Goal: Feedback & Contribution: Leave review/rating

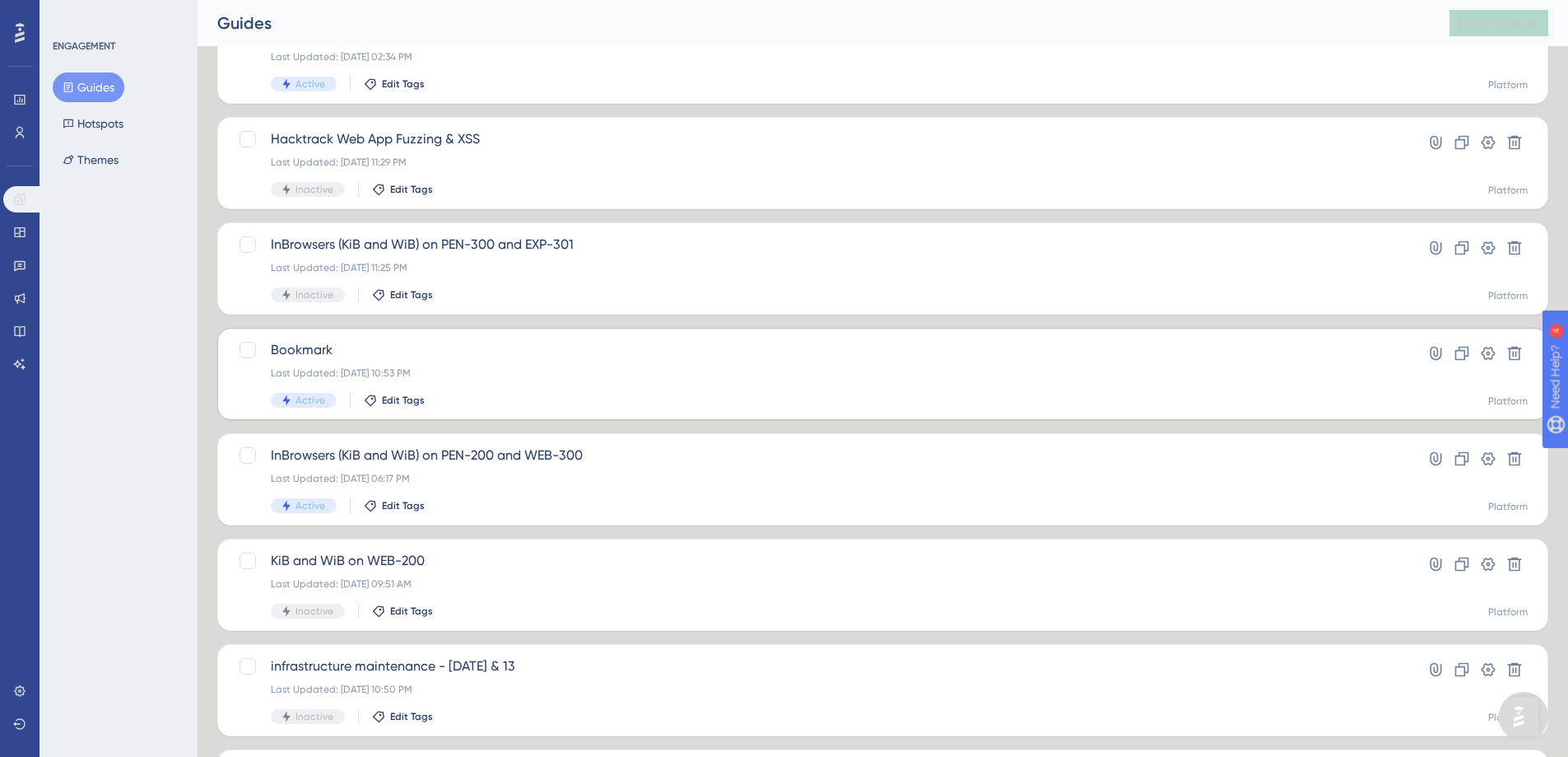
scroll to position [247, 0]
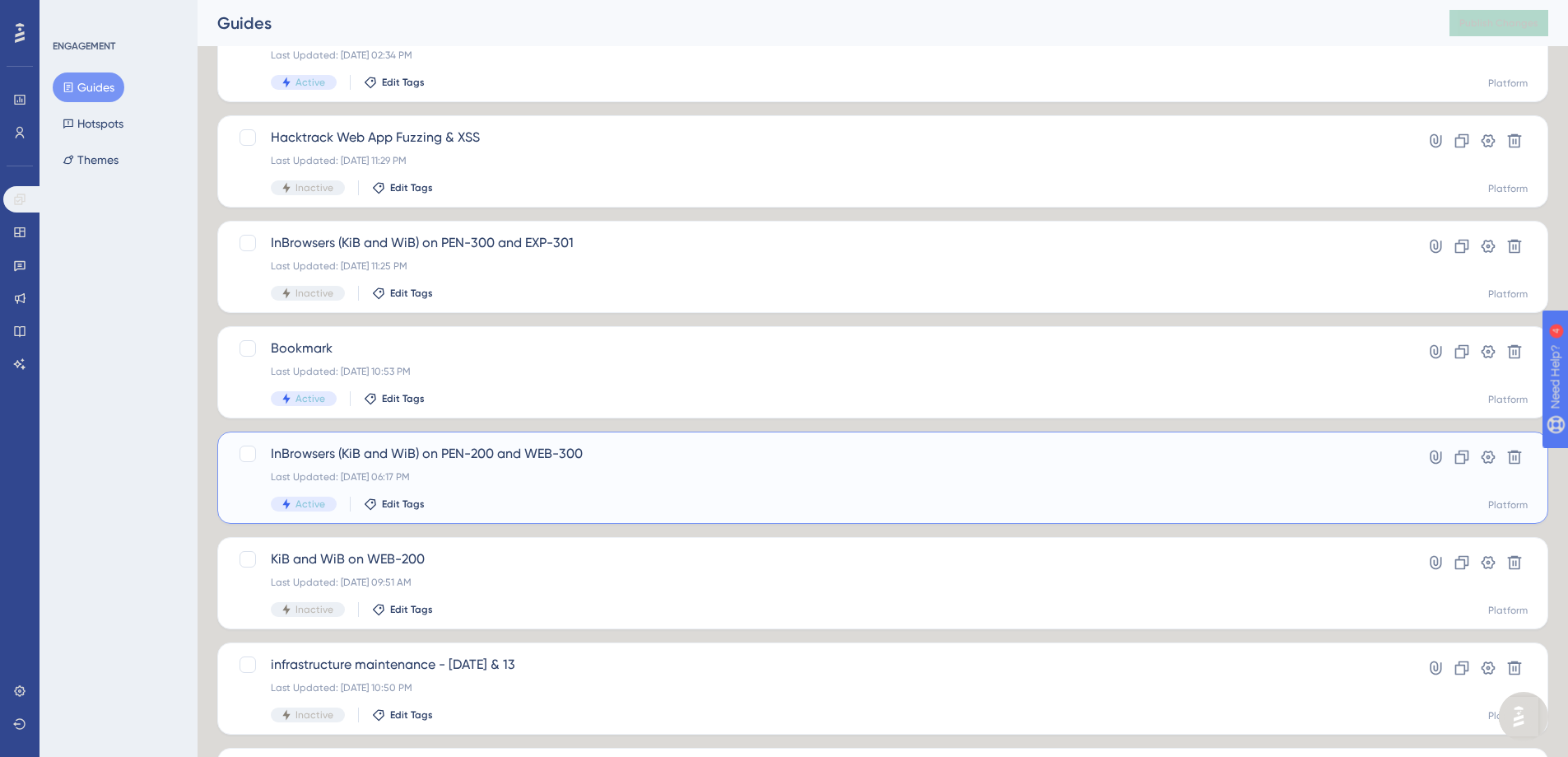
click at [565, 460] on span "InBrowsers (KiB and WiB) on PEN-200 and WEB-300" at bounding box center [817, 453] width 1093 height 19
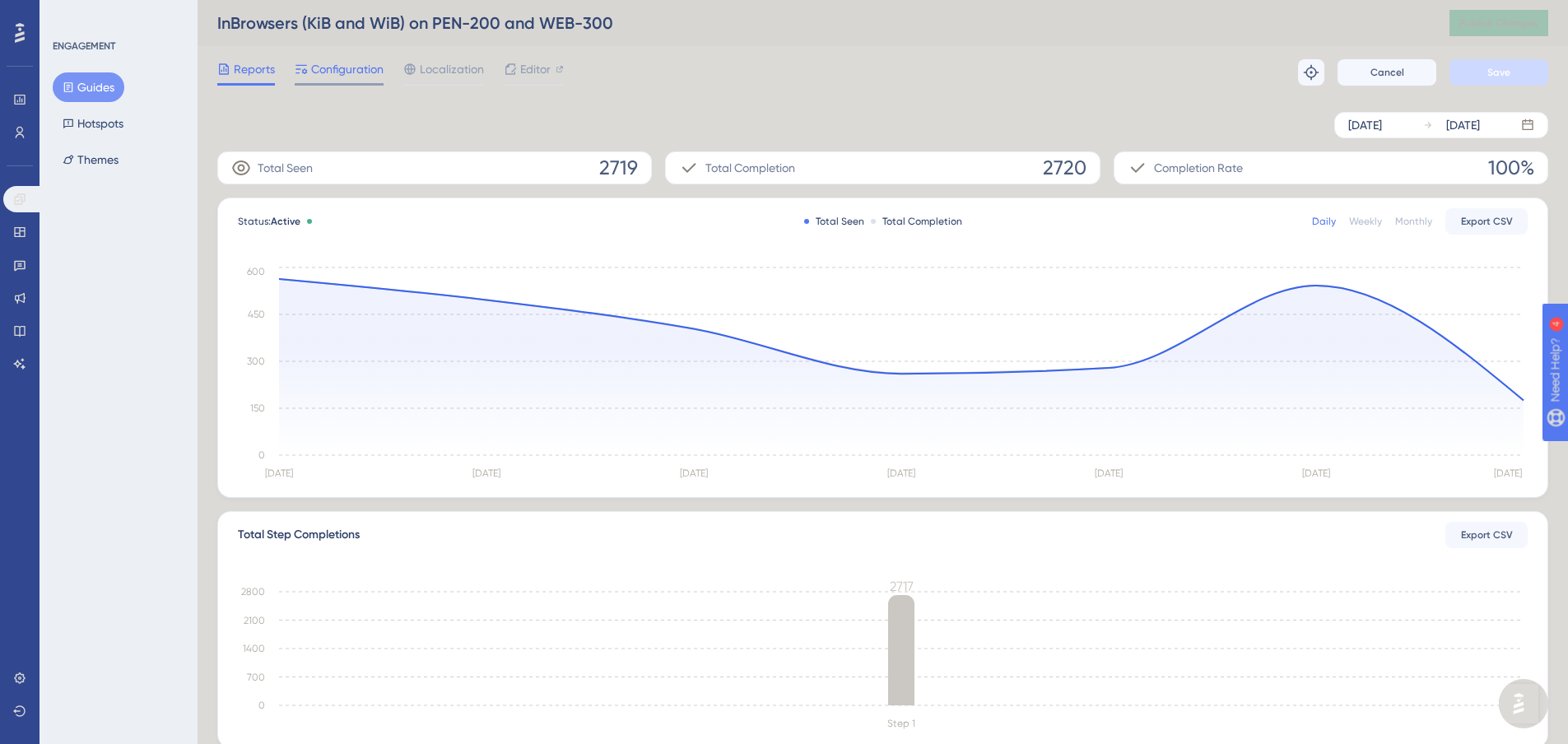
click at [368, 73] on span "Configuration" at bounding box center [348, 68] width 73 height 19
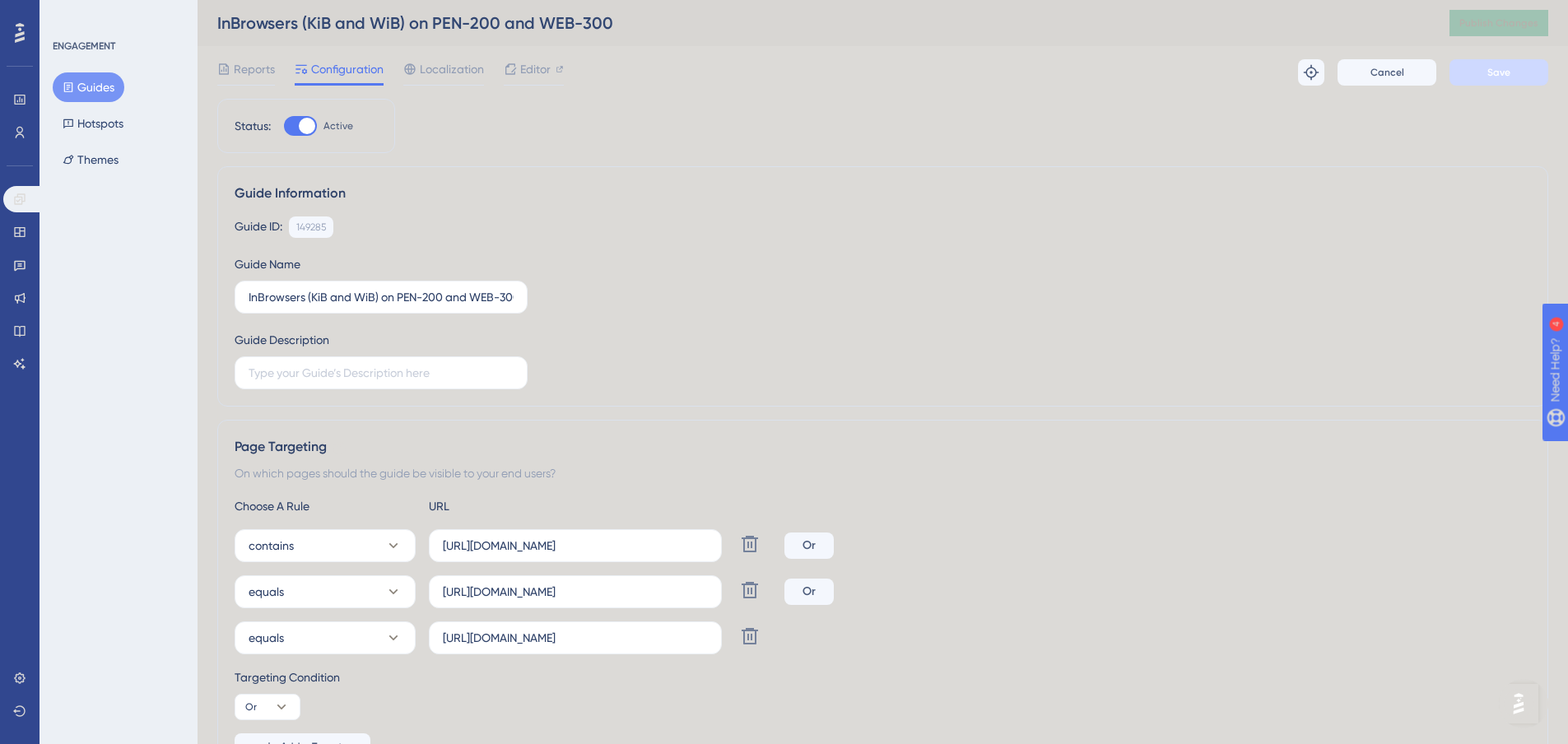
click at [295, 123] on div at bounding box center [300, 125] width 33 height 19
click at [284, 126] on input "Active" at bounding box center [283, 126] width 1 height 1
checkbox input "false"
click at [1501, 68] on span "Save" at bounding box center [1499, 73] width 23 height 14
click at [13, 202] on link at bounding box center [23, 198] width 40 height 26
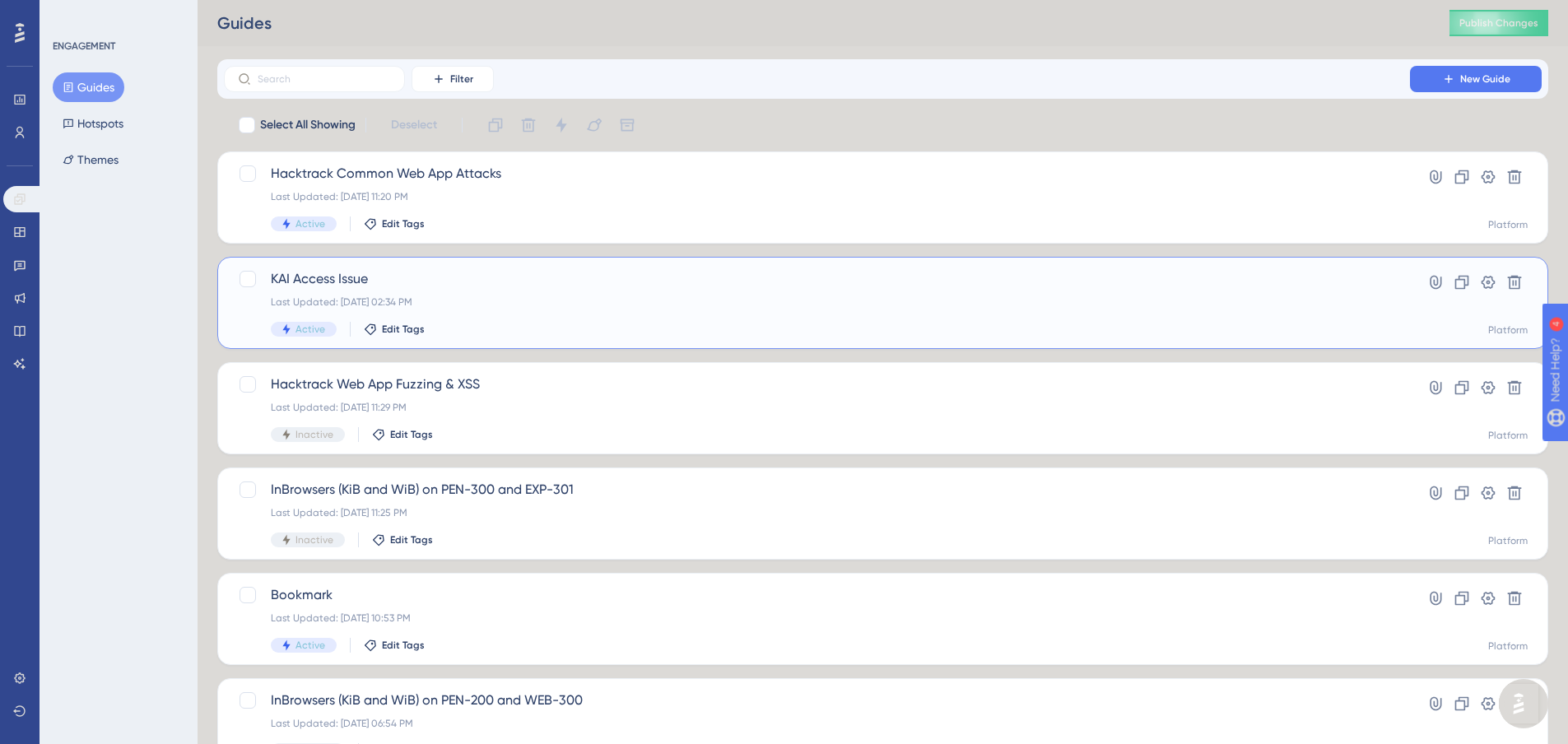
click at [589, 306] on div "Last Updated: [DATE] 02:34 PM" at bounding box center [817, 302] width 1093 height 14
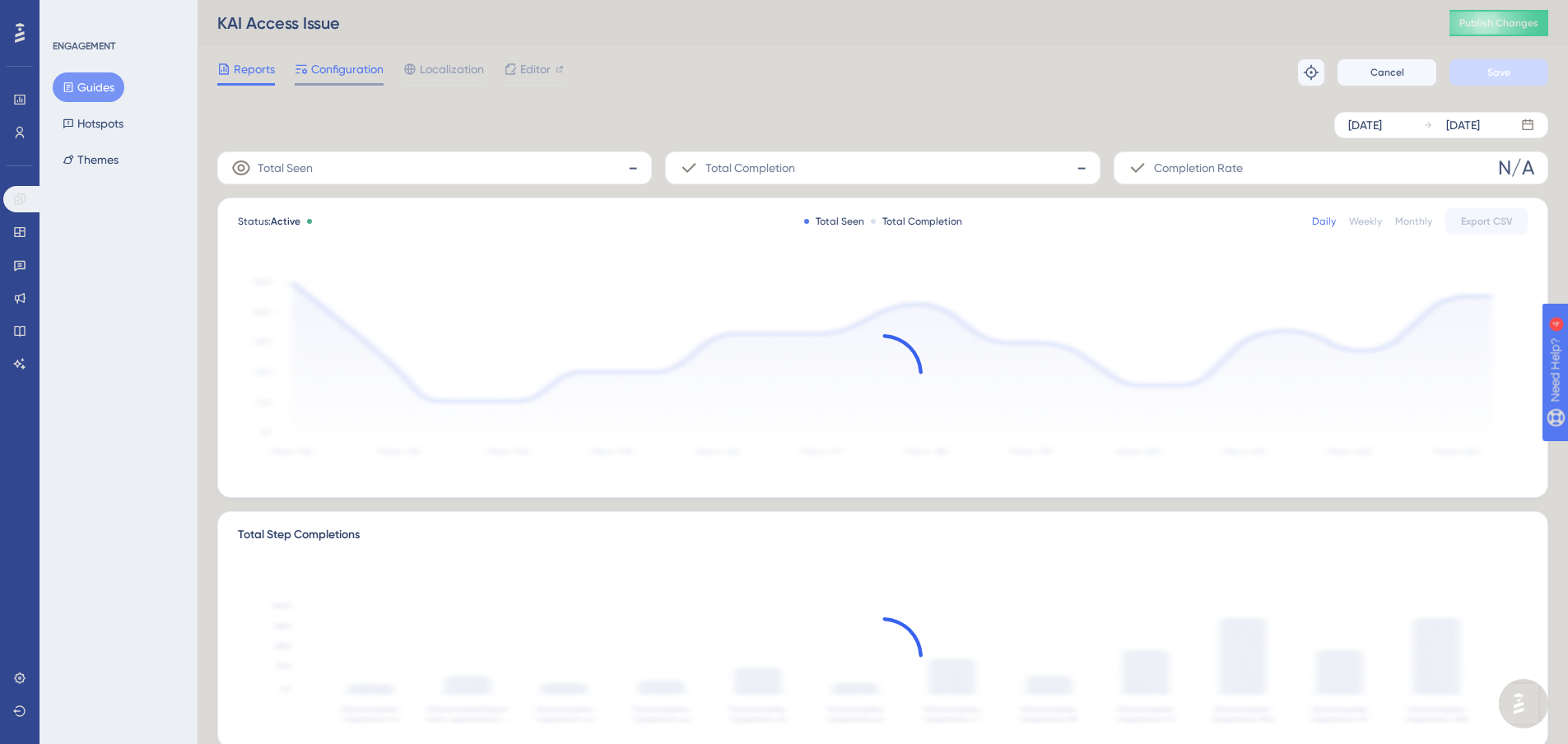
click at [339, 66] on span "Configuration" at bounding box center [348, 68] width 73 height 19
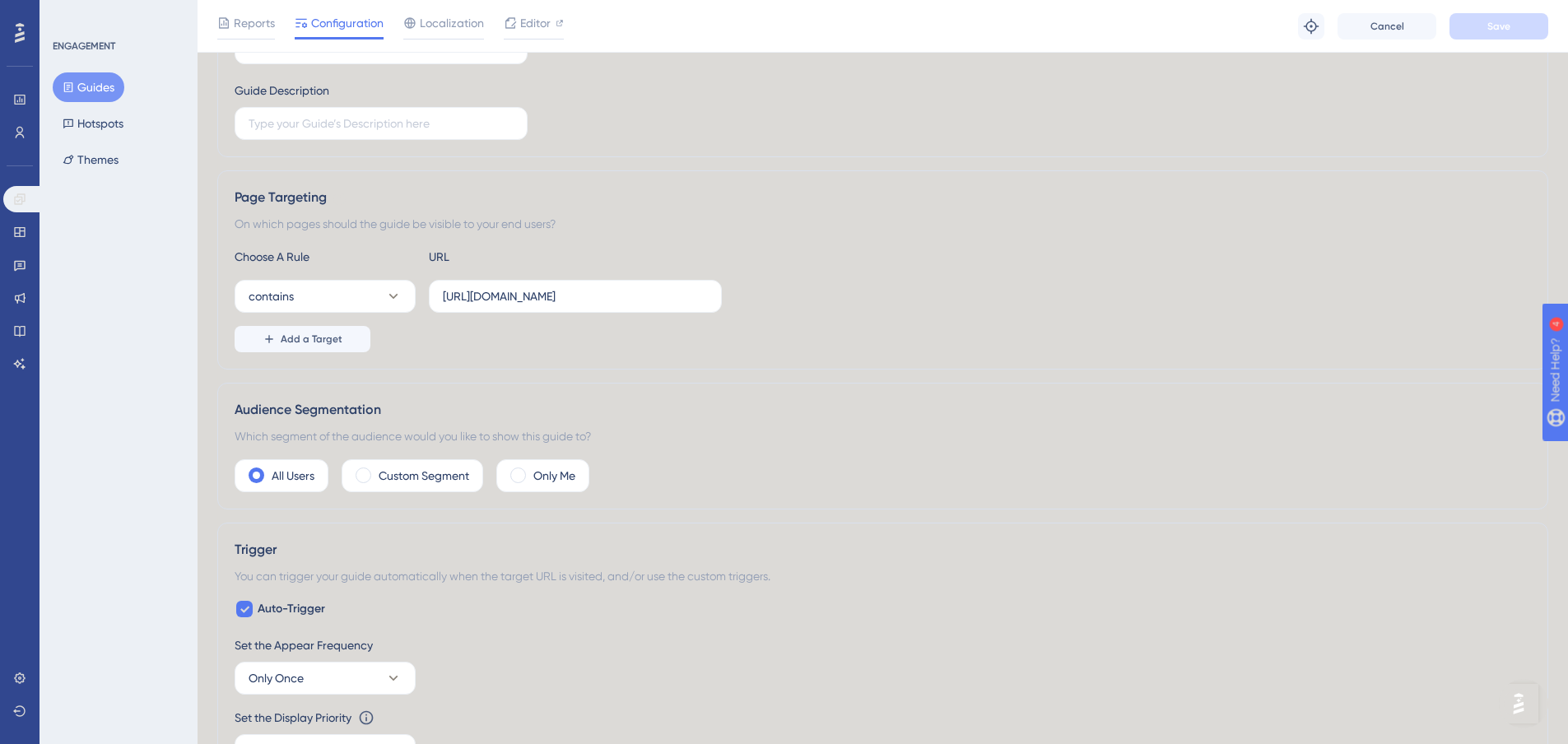
scroll to position [253, 0]
click at [19, 196] on icon at bounding box center [20, 199] width 14 height 14
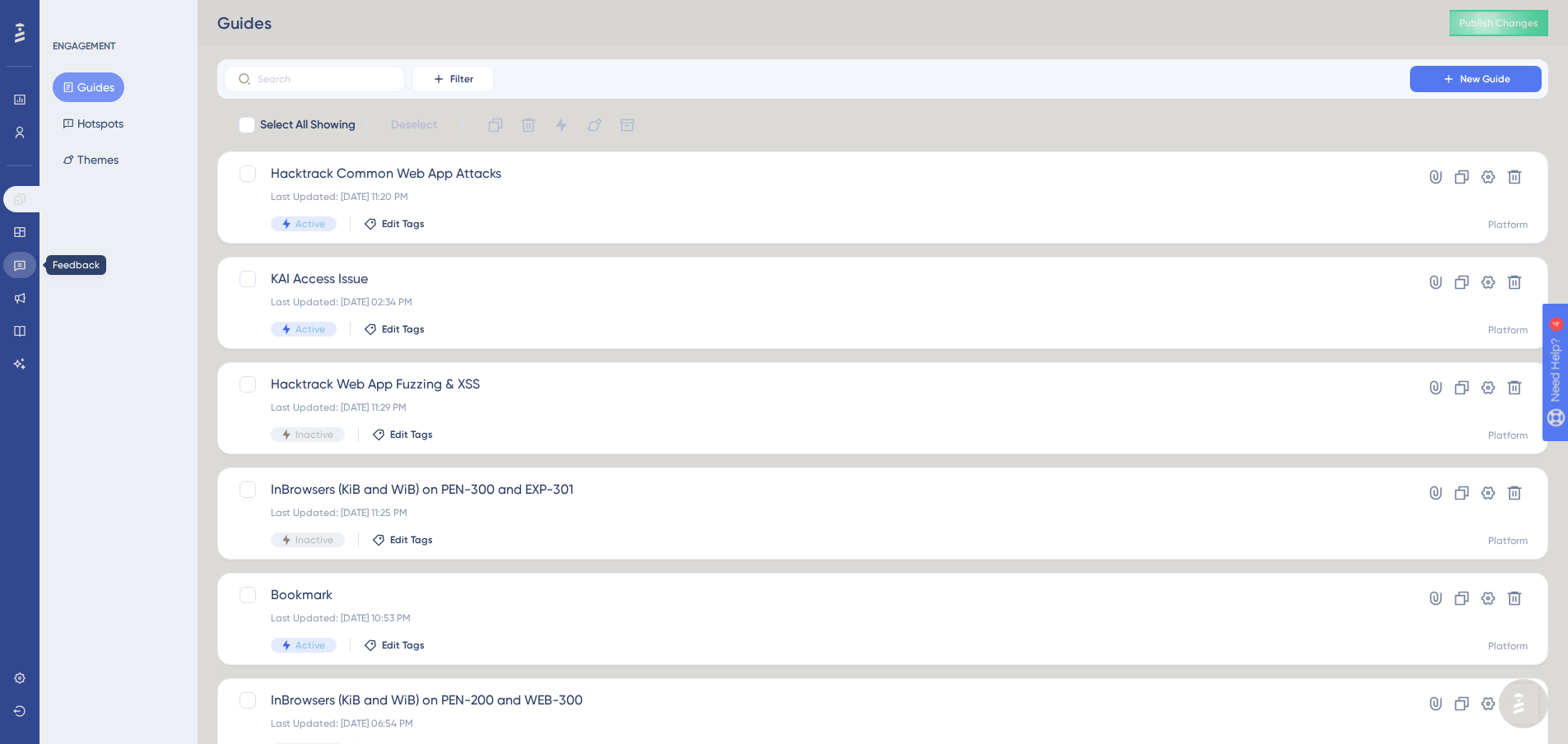
click at [23, 260] on icon at bounding box center [20, 265] width 14 height 14
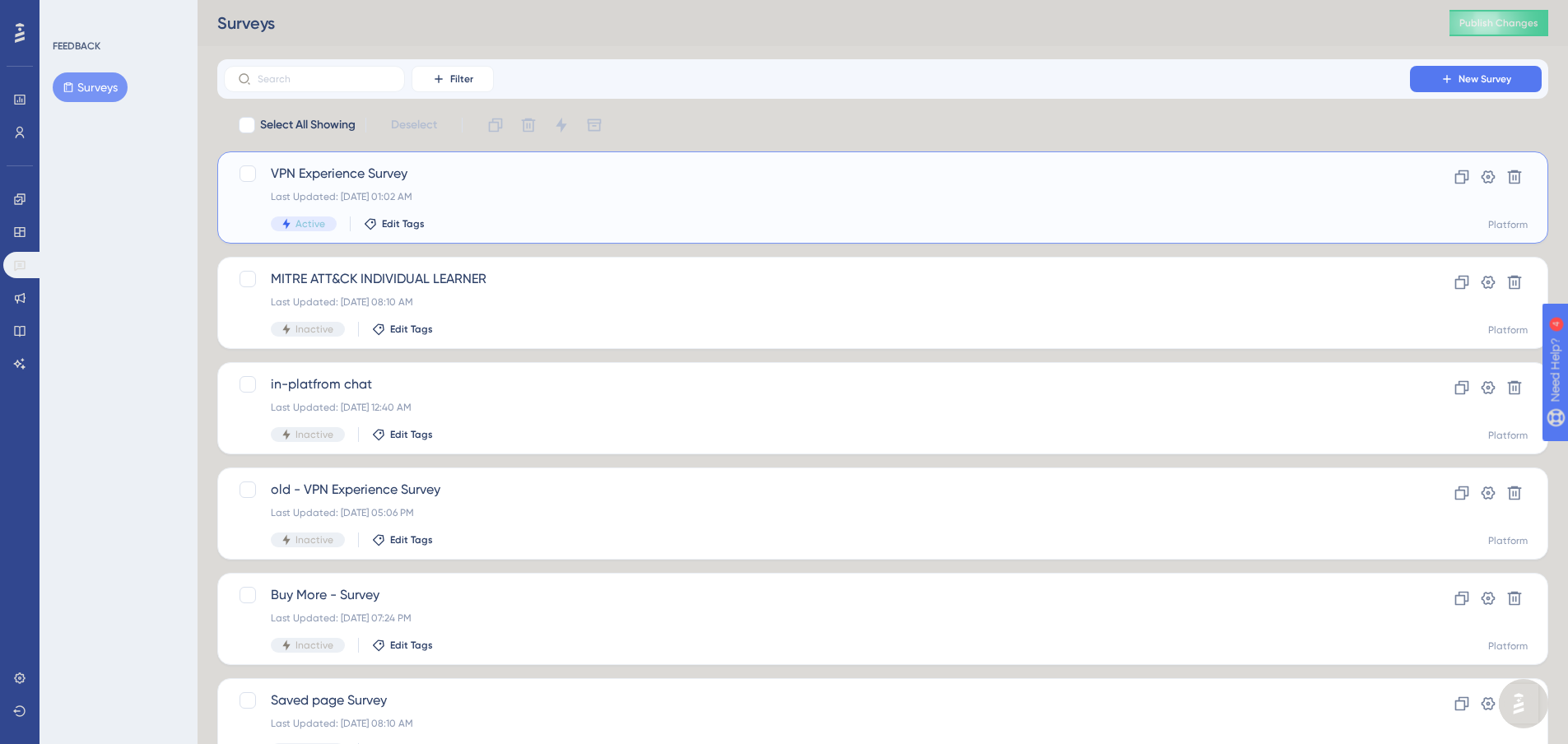
click at [470, 197] on div "Last Updated: Aug 19 2025, 01:02 AM" at bounding box center [817, 197] width 1093 height 14
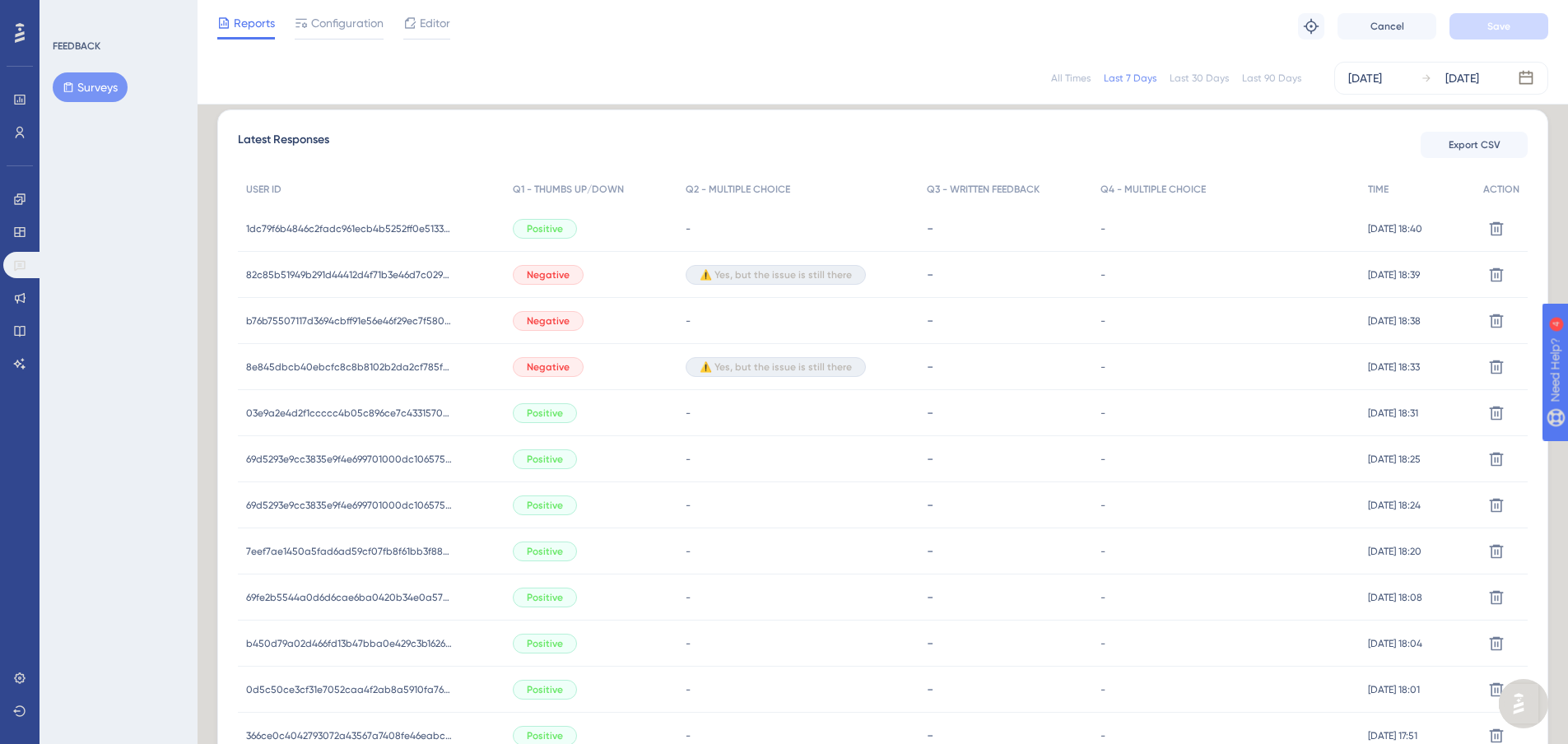
scroll to position [412, 0]
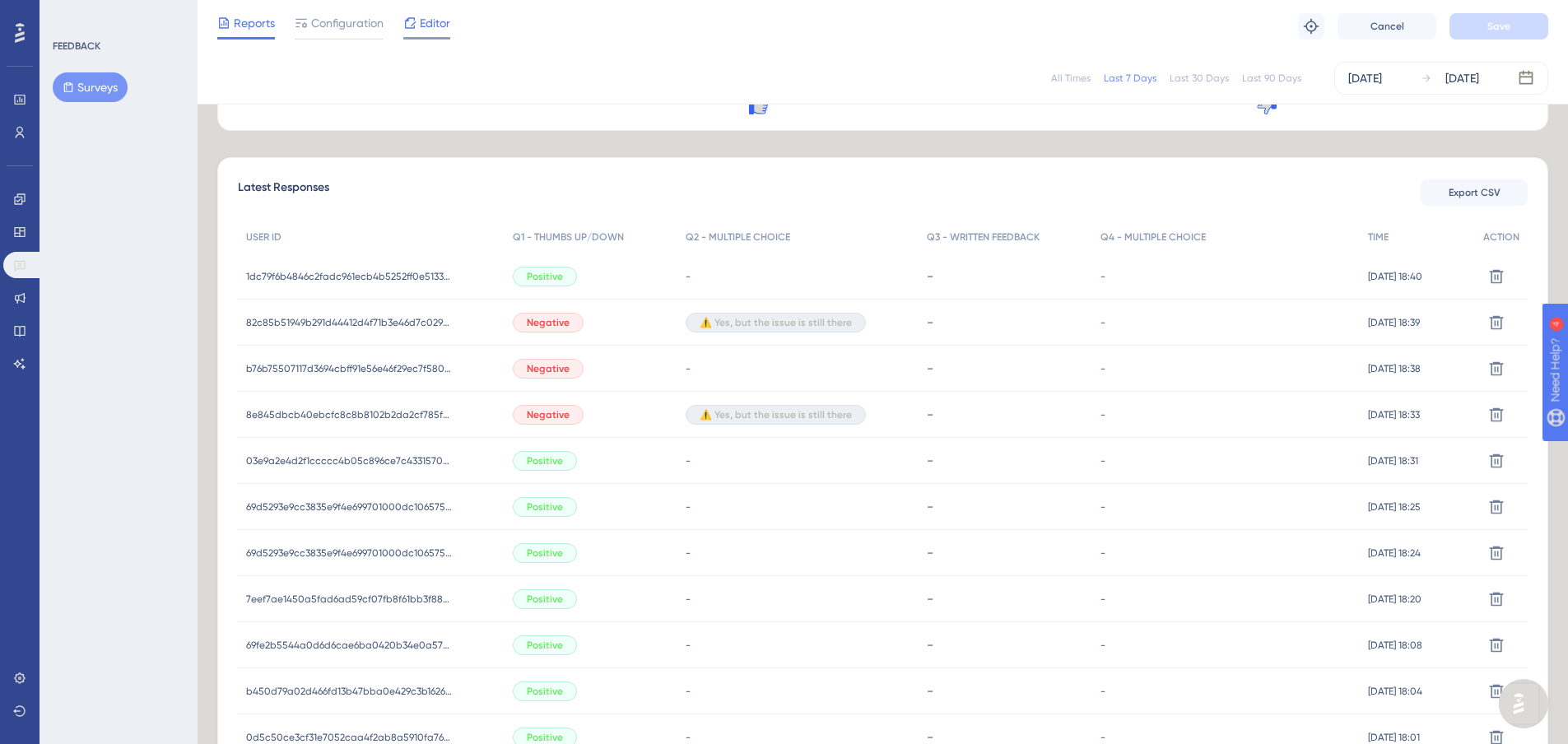
click at [440, 19] on span "Editor" at bounding box center [435, 23] width 30 height 19
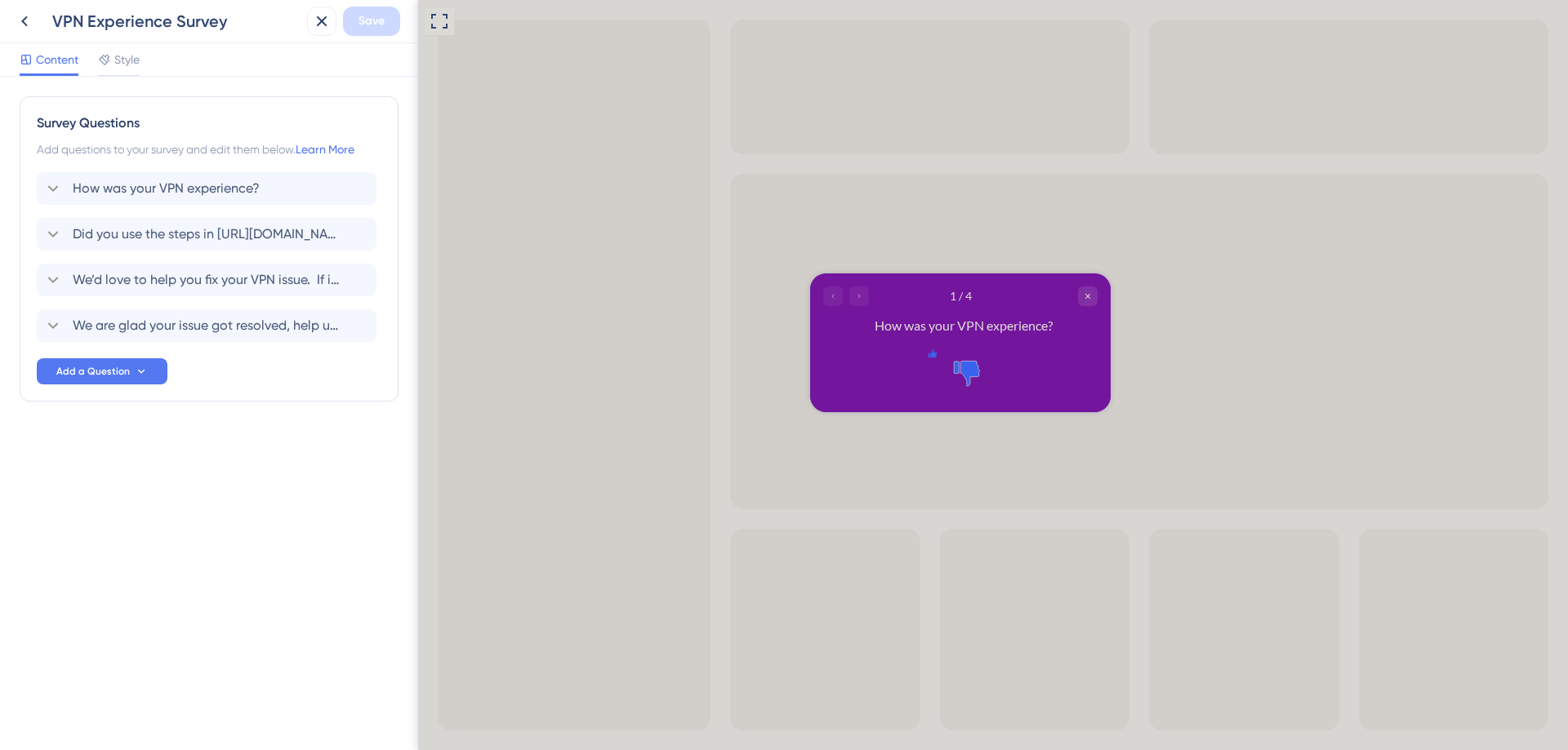
click at [930, 357] on icon "Rate thumbs up" at bounding box center [933, 352] width 8 height 8
click at [865, 294] on div "Go to Question 2" at bounding box center [859, 295] width 19 height 19
click at [859, 299] on icon "Go to Question 2" at bounding box center [859, 295] width 10 height 10
click at [864, 301] on div "Go to Question 2" at bounding box center [859, 295] width 19 height 19
drag, startPoint x: 834, startPoint y: 294, endPoint x: 868, endPoint y: 298, distance: 34.2
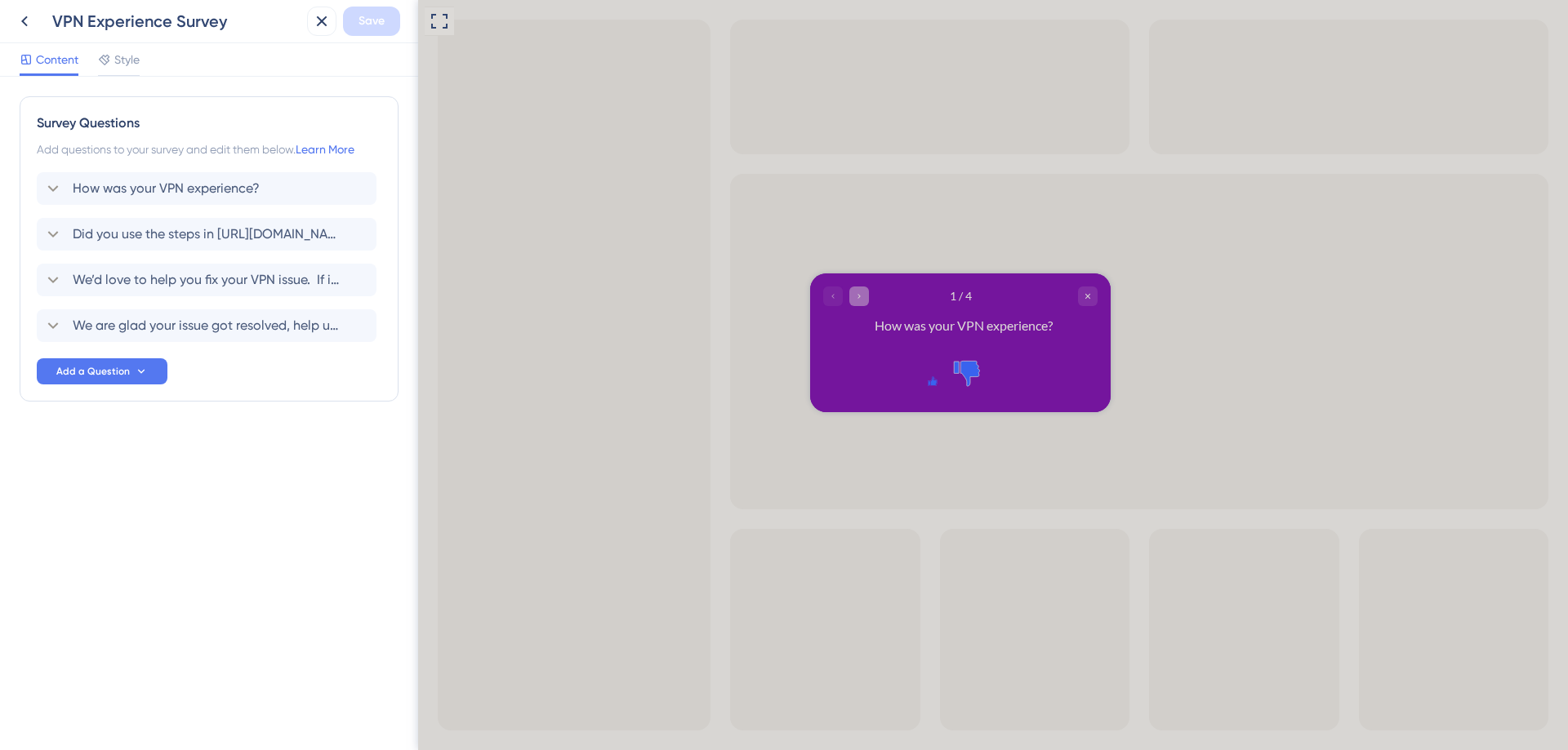
click at [834, 293] on div at bounding box center [846, 295] width 46 height 19
click at [868, 298] on div "Go to Question 2" at bounding box center [859, 295] width 19 height 19
drag, startPoint x: 931, startPoint y: 358, endPoint x: 907, endPoint y: 343, distance: 28.3
click at [930, 375] on icon "Rate thumbs up" at bounding box center [933, 382] width 13 height 13
click at [857, 295] on icon "Go to Question 2" at bounding box center [859, 295] width 10 height 10
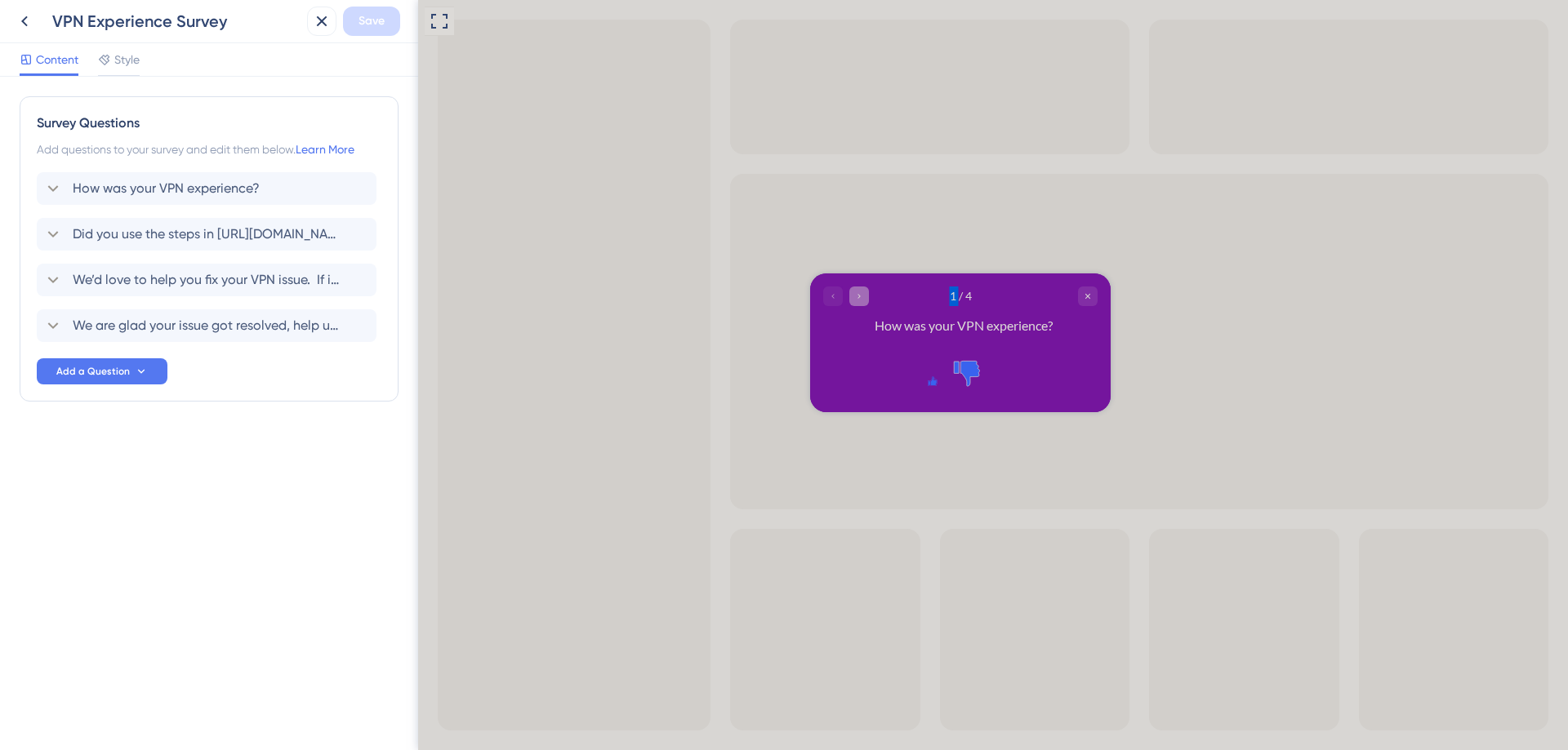
click at [857, 295] on icon "Go to Question 2" at bounding box center [859, 295] width 10 height 10
click at [856, 295] on icon "Go to Question 2" at bounding box center [859, 295] width 10 height 10
click at [51, 229] on icon at bounding box center [53, 234] width 19 height 19
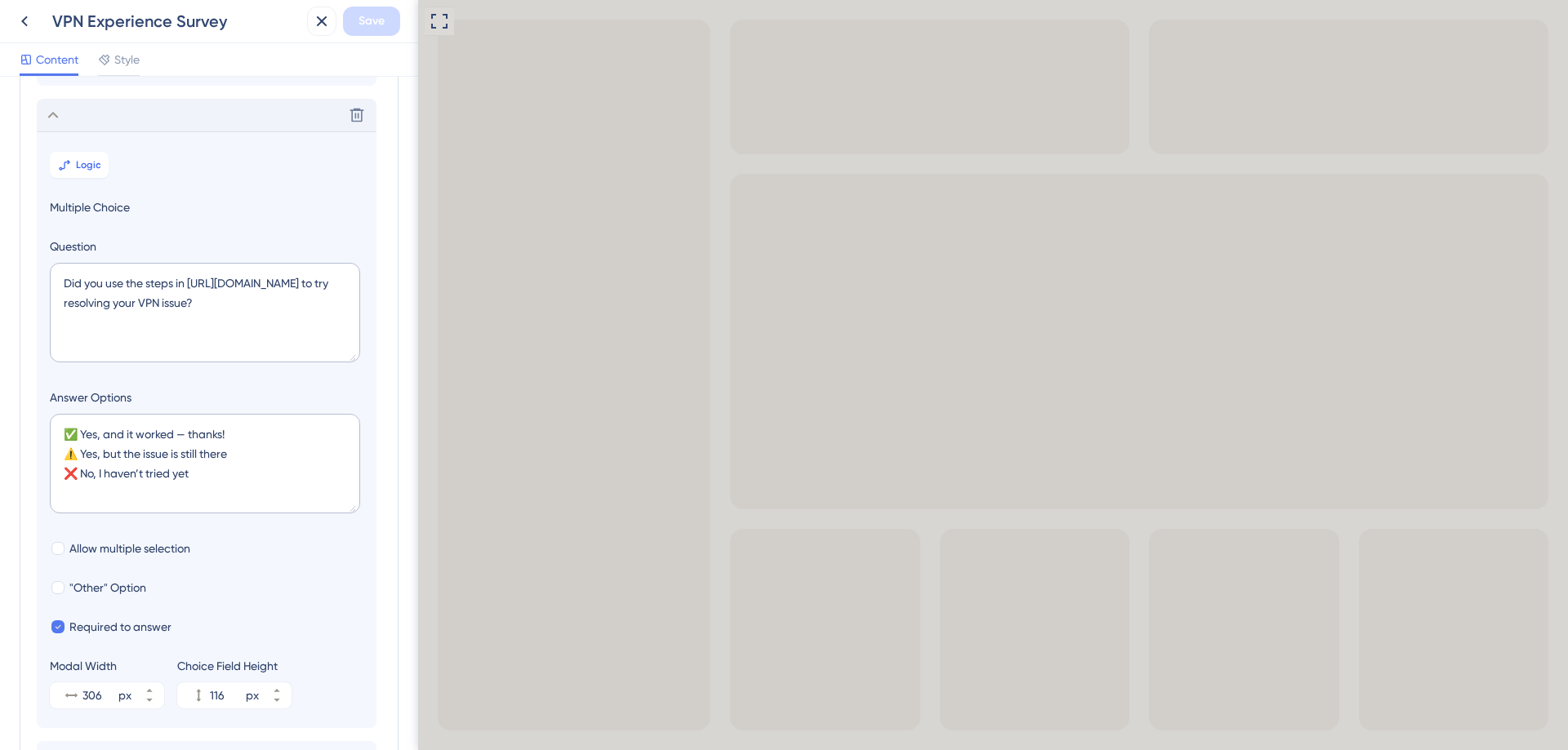
scroll to position [141, 0]
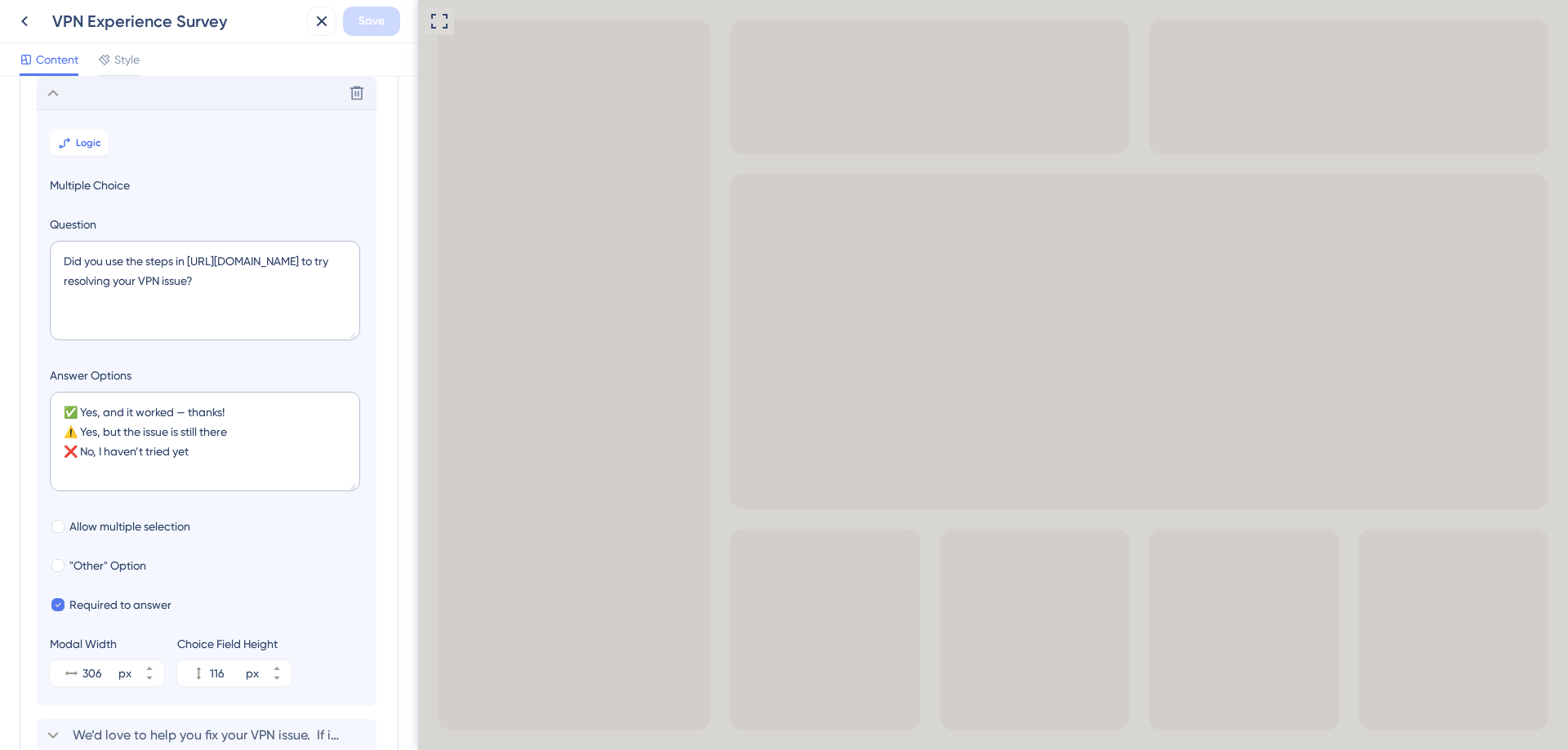
drag, startPoint x: 405, startPoint y: 277, endPoint x: 405, endPoint y: 323, distance: 46.0
click at [405, 323] on div "Survey Questions Add questions to your survey and edit them below. Learn More H…" at bounding box center [209, 414] width 418 height 673
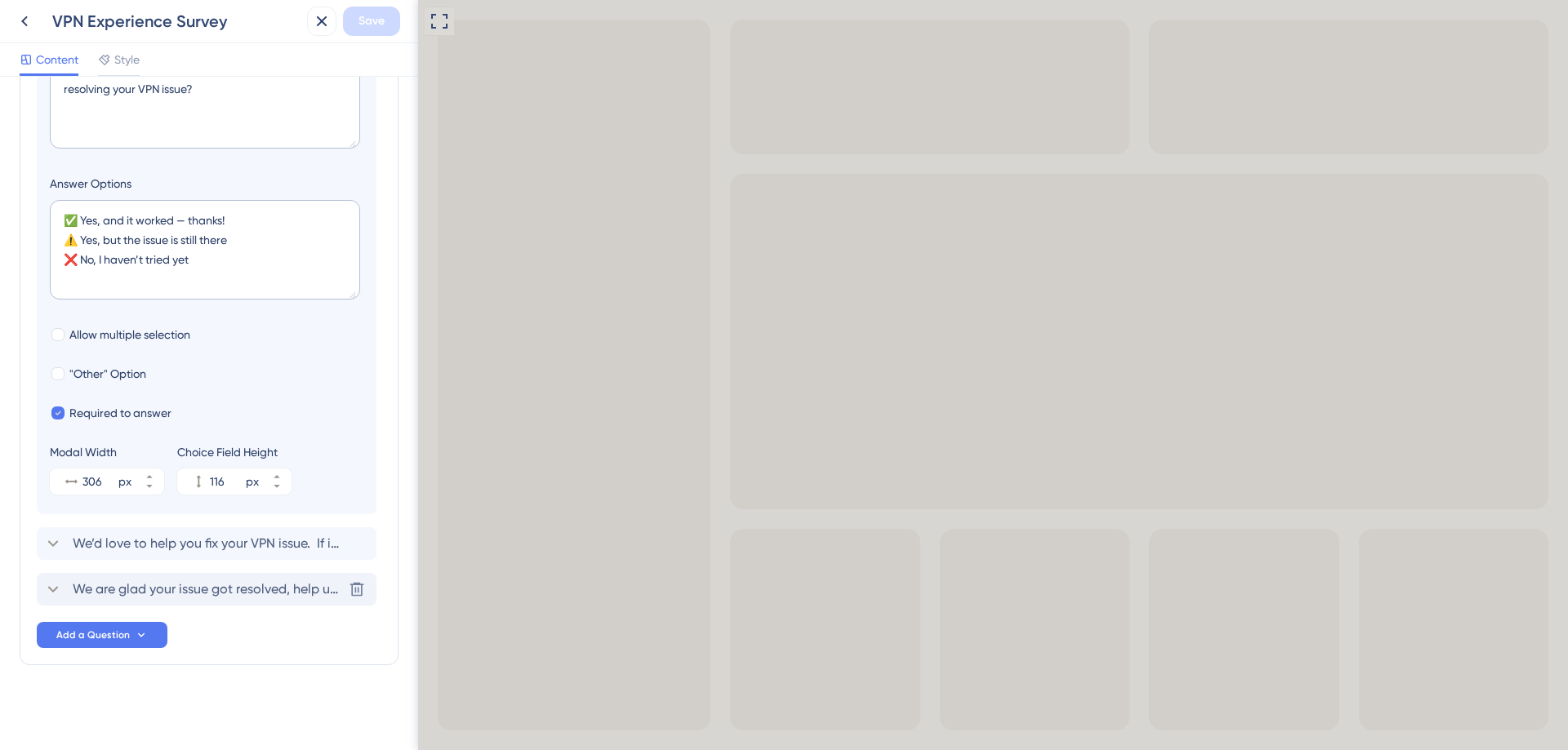
click at [142, 590] on span "We are glad your issue got resolved, help us improve! What does best describe t…" at bounding box center [208, 588] width 270 height 19
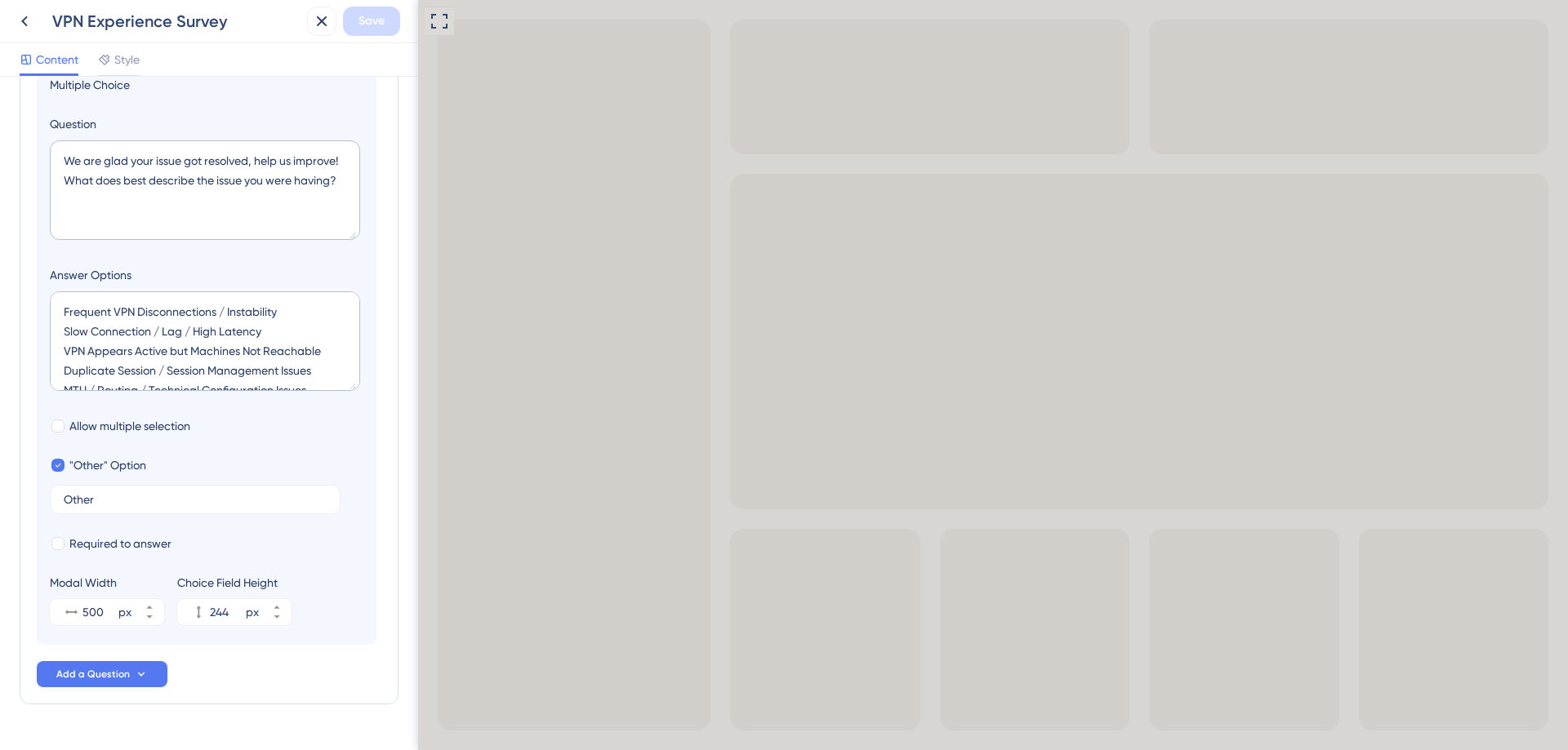
scroll to position [233, 0]
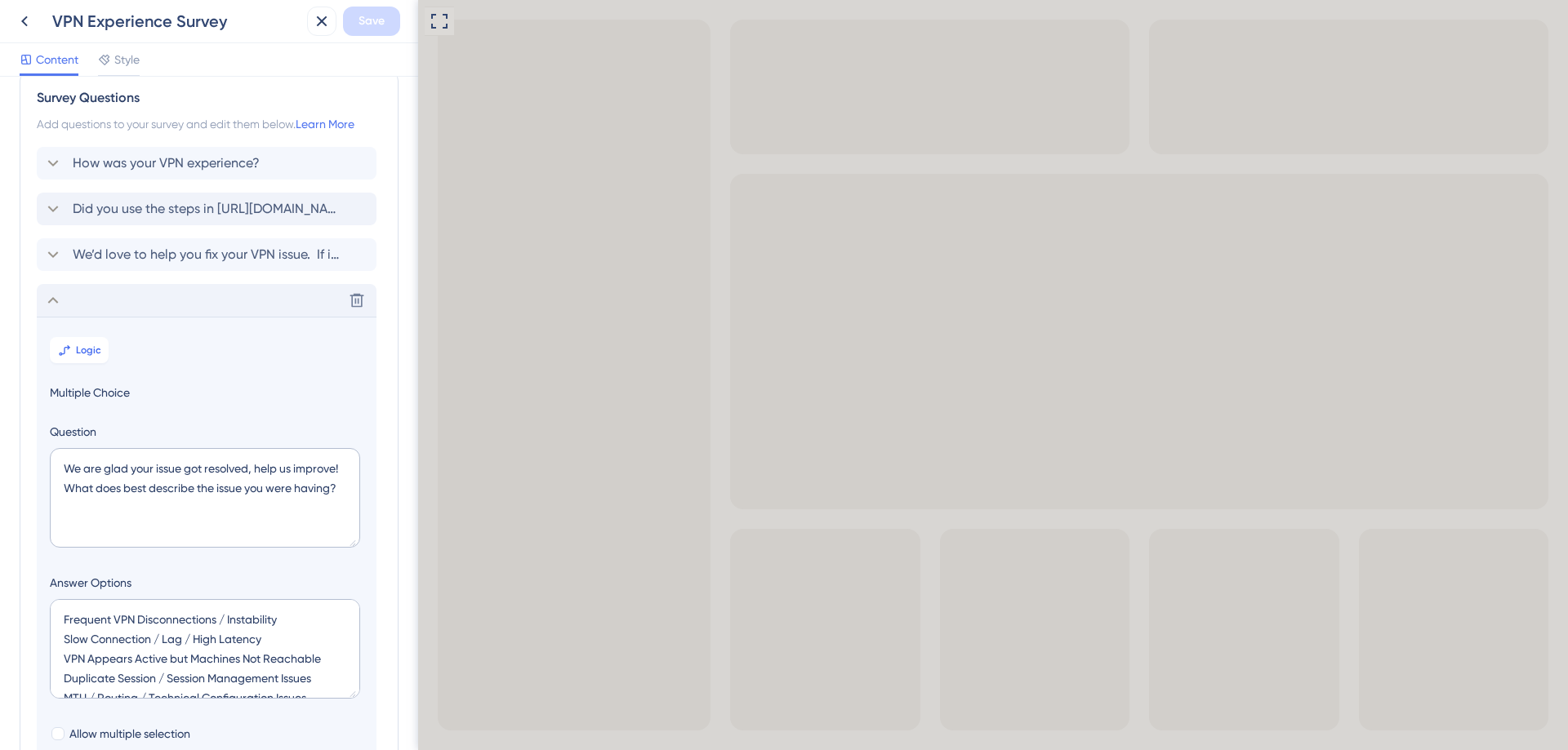
scroll to position [22, 0]
click at [197, 217] on span "Did you use the steps in https://help.offsec.com/hc/en-us/articles/360046293832…" at bounding box center [208, 212] width 270 height 19
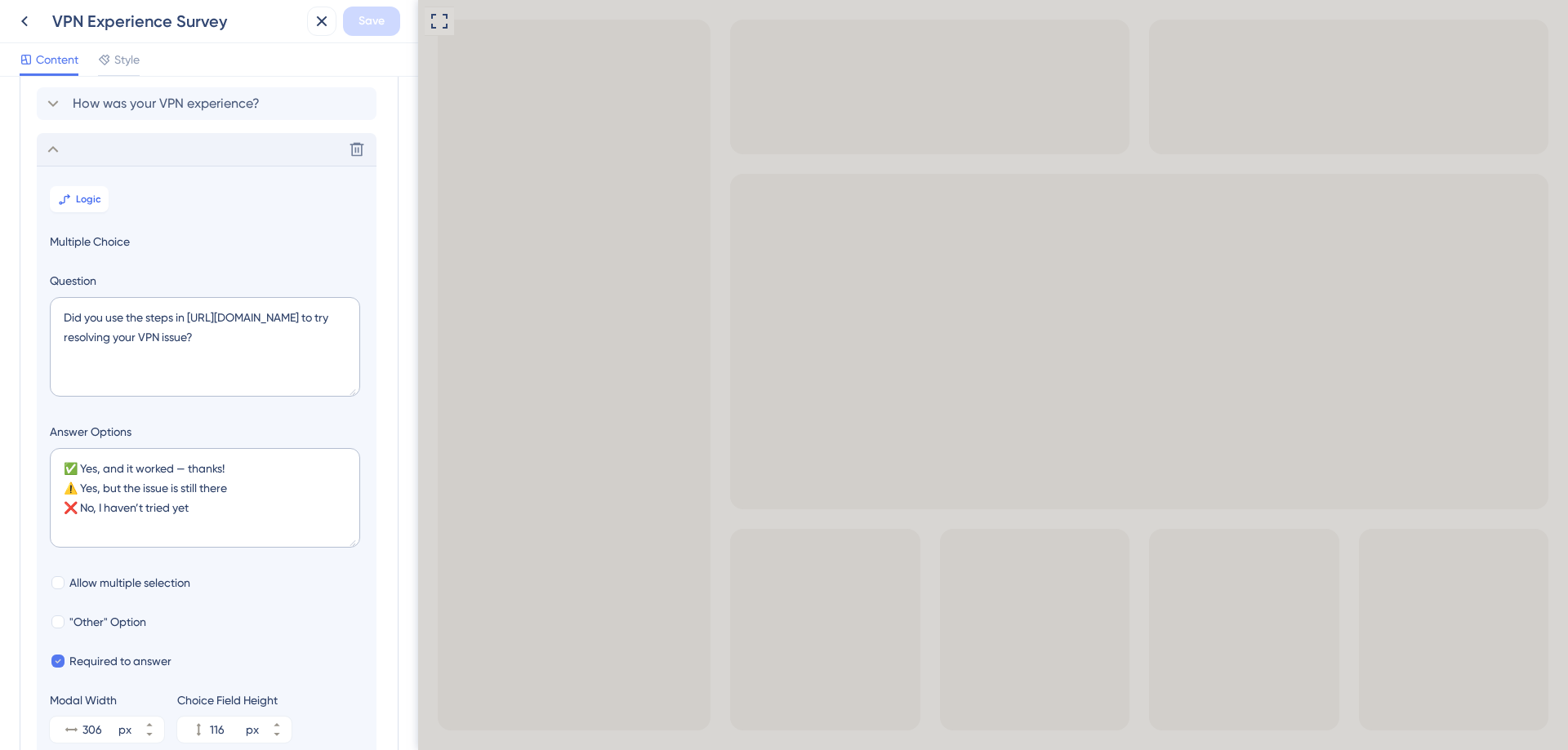
scroll to position [141, 0]
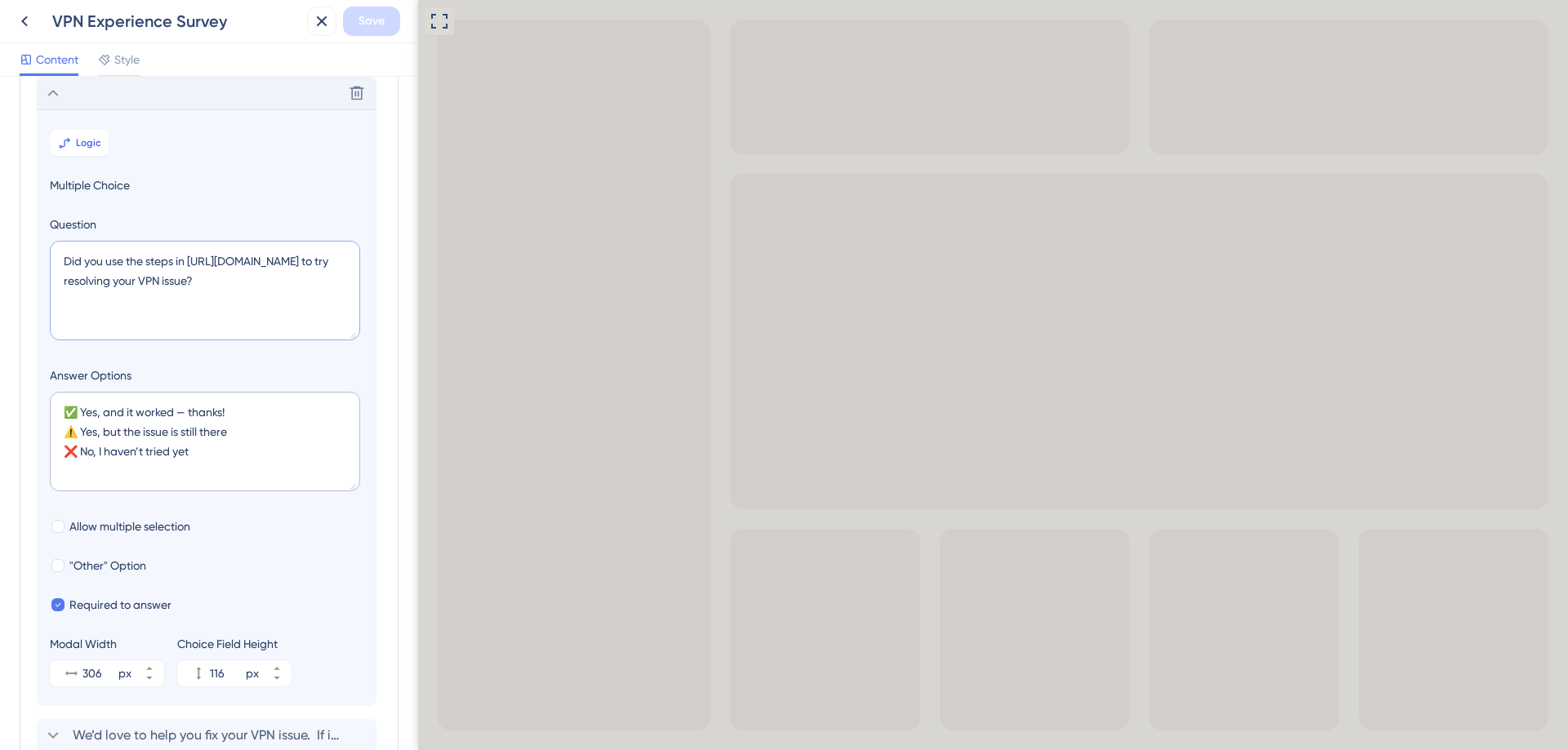
drag, startPoint x: 63, startPoint y: 274, endPoint x: 217, endPoint y: 317, distance: 159.9
click at [217, 317] on textarea "Did you use the steps in https://help.offsec.com/hc/en-us/articles/360046293832…" at bounding box center [204, 290] width 310 height 100
click at [233, 305] on textarea "Did you use the steps in https://help.offsec.com/hc/en-us/articles/360046293832…" at bounding box center [204, 290] width 310 height 100
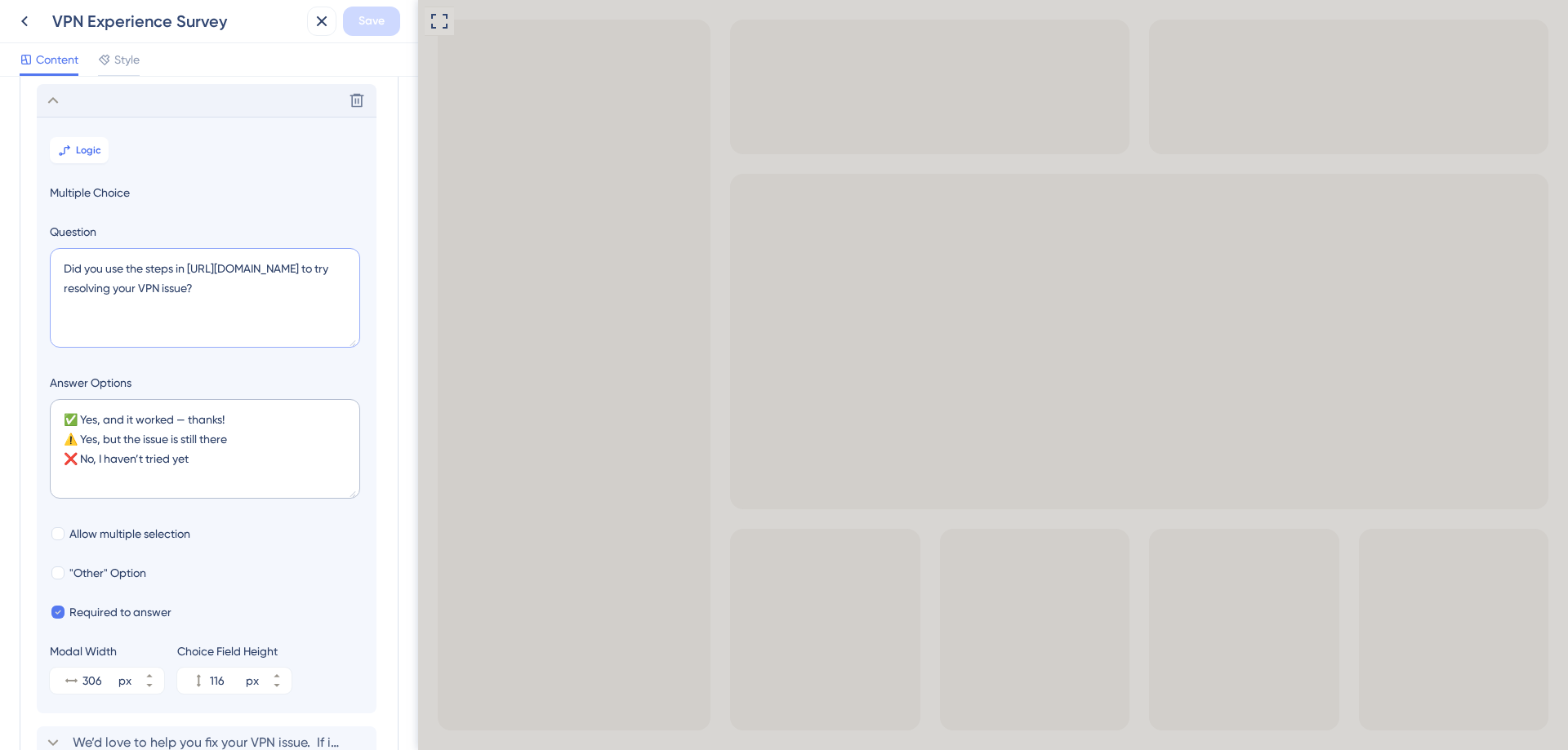
drag, startPoint x: 56, startPoint y: 285, endPoint x: 200, endPoint y: 312, distance: 146.5
click at [200, 312] on textarea "Did you use the steps in https://help.offsec.com/hc/en-us/articles/360046293832…" at bounding box center [204, 297] width 310 height 100
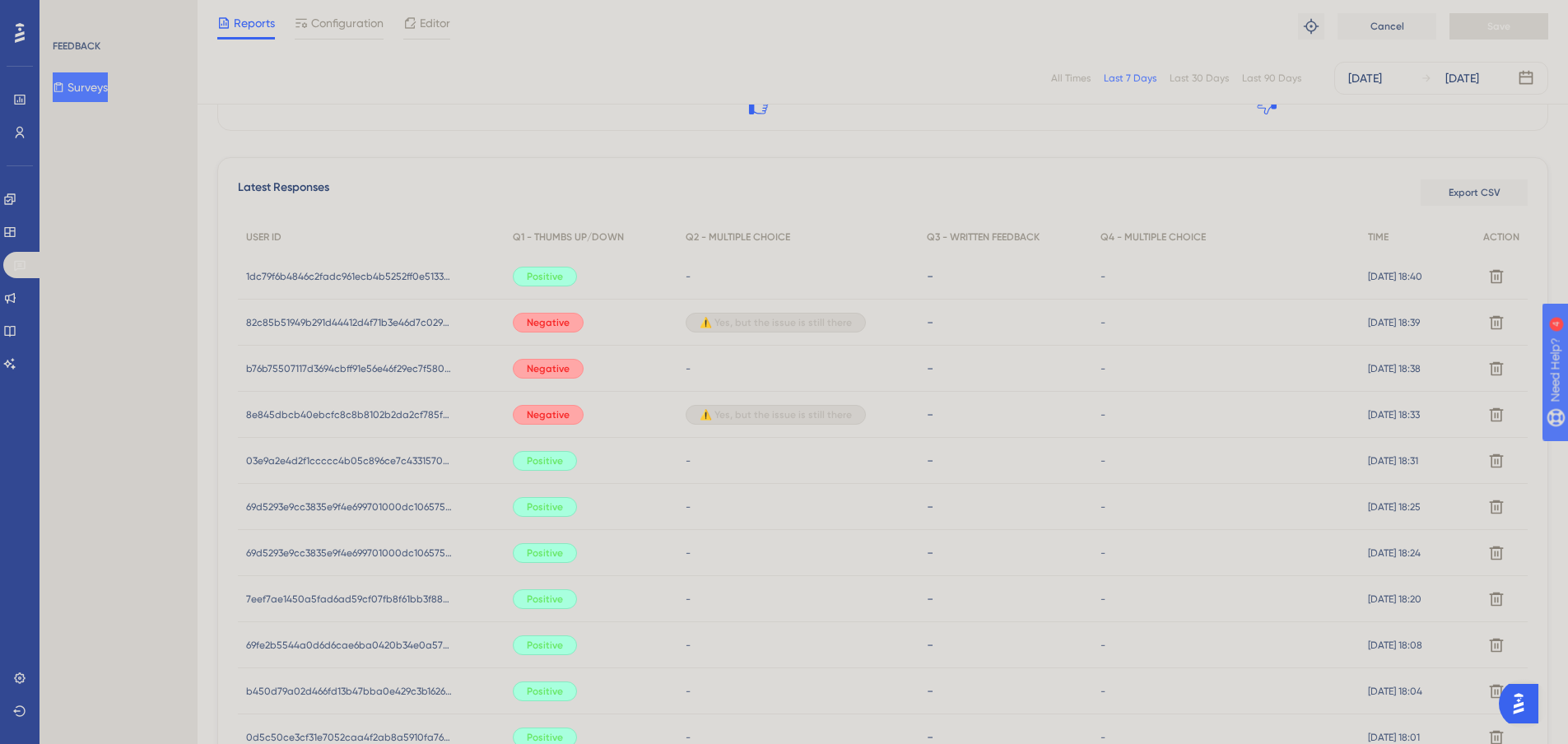
click at [789, 322] on span "⚠️ Yes, but the issue is still there" at bounding box center [776, 323] width 152 height 14
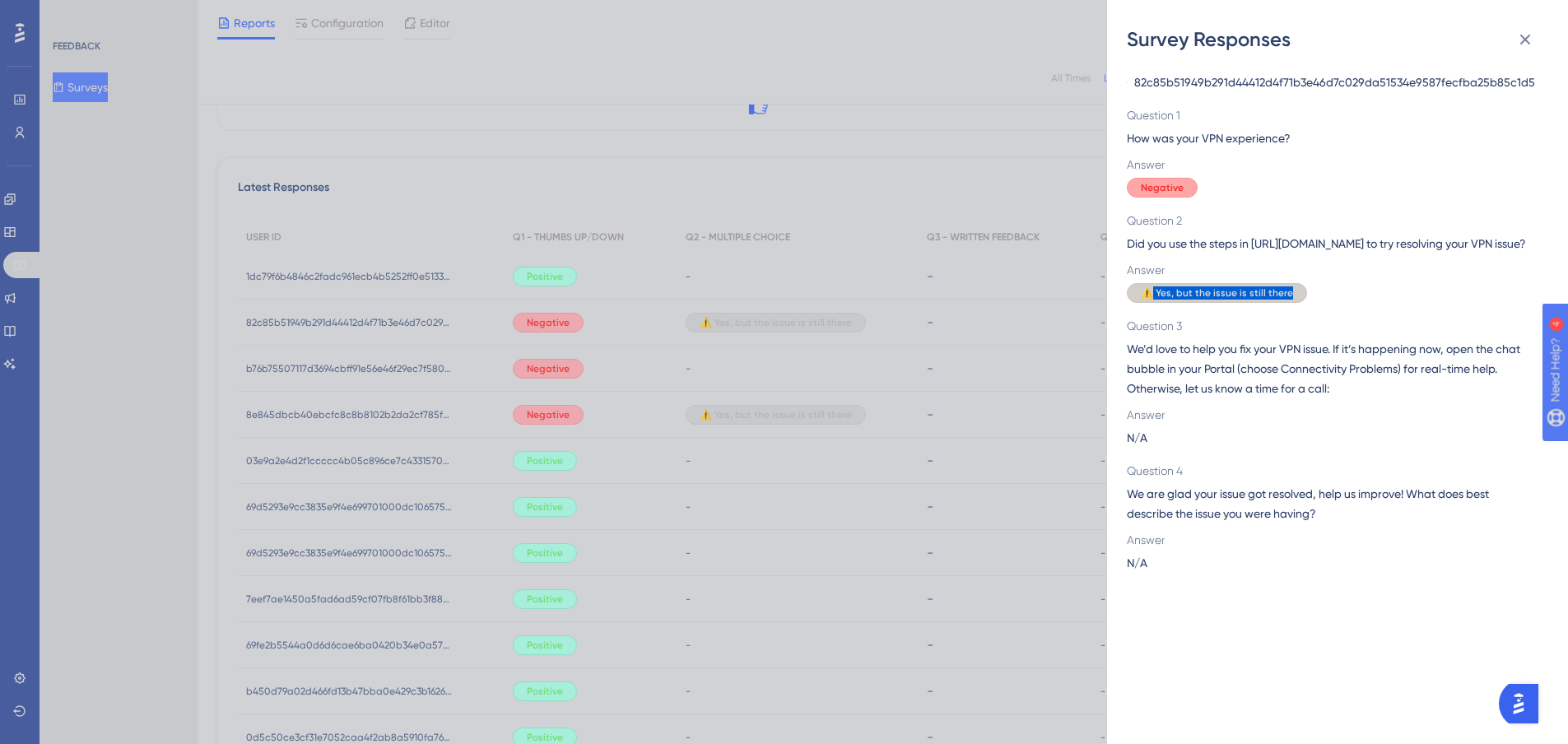
drag, startPoint x: 1155, startPoint y: 316, endPoint x: 1148, endPoint y: 325, distance: 11.4
click at [1314, 303] on div "⚠️ Yes, but the issue is still there" at bounding box center [1332, 292] width 409 height 19
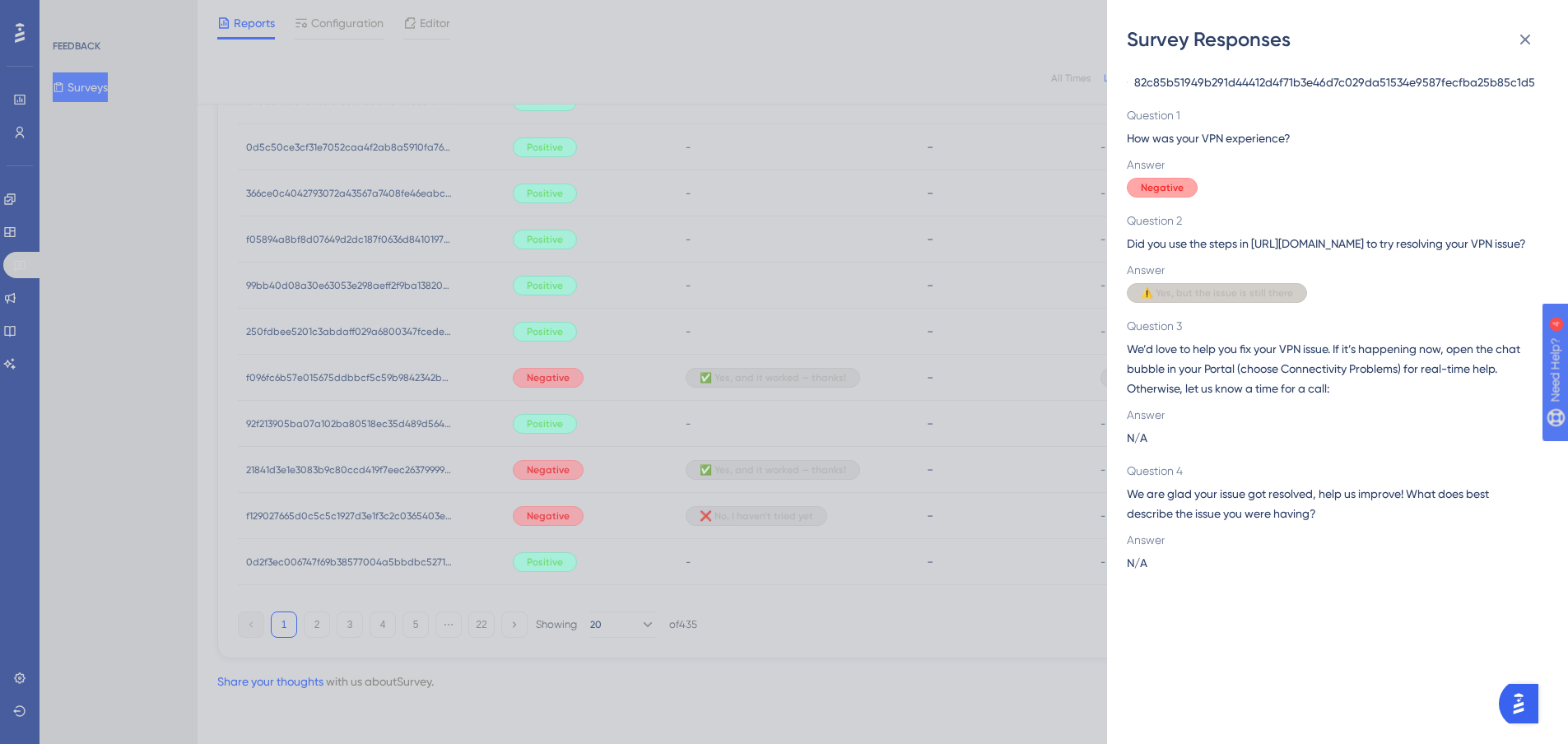
scroll to position [1002, 13]
click at [711, 519] on div "Survey Responses 82c85b51949b291d44412d4f71b3e46d7c029da51534e9587fecfba25b85c1…" at bounding box center [784, 372] width 1568 height 744
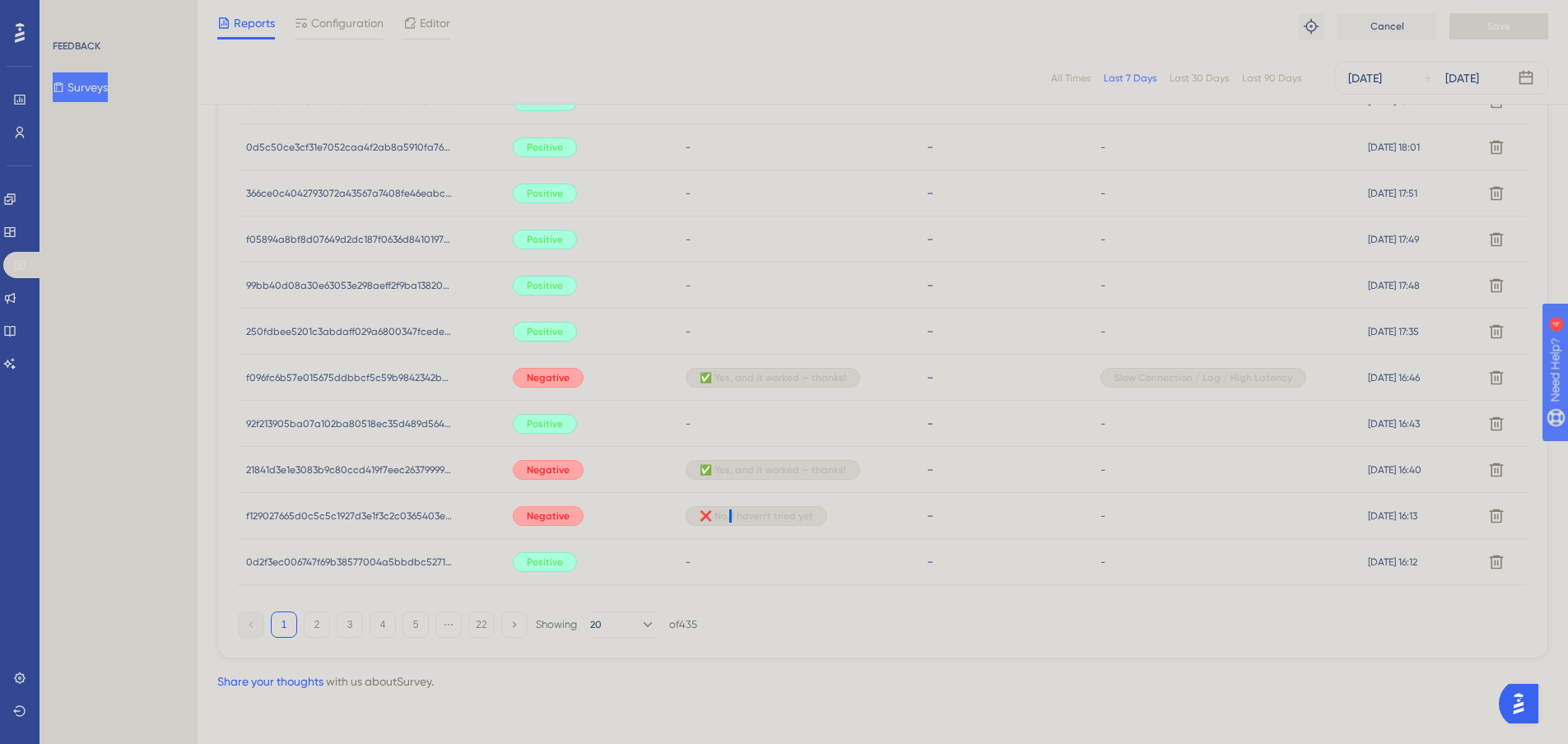
click at [711, 519] on span "❌ No, I haven’t tried yet" at bounding box center [757, 516] width 114 height 14
click at [730, 517] on span "❌ No, I haven’t tried yet" at bounding box center [757, 516] width 114 height 14
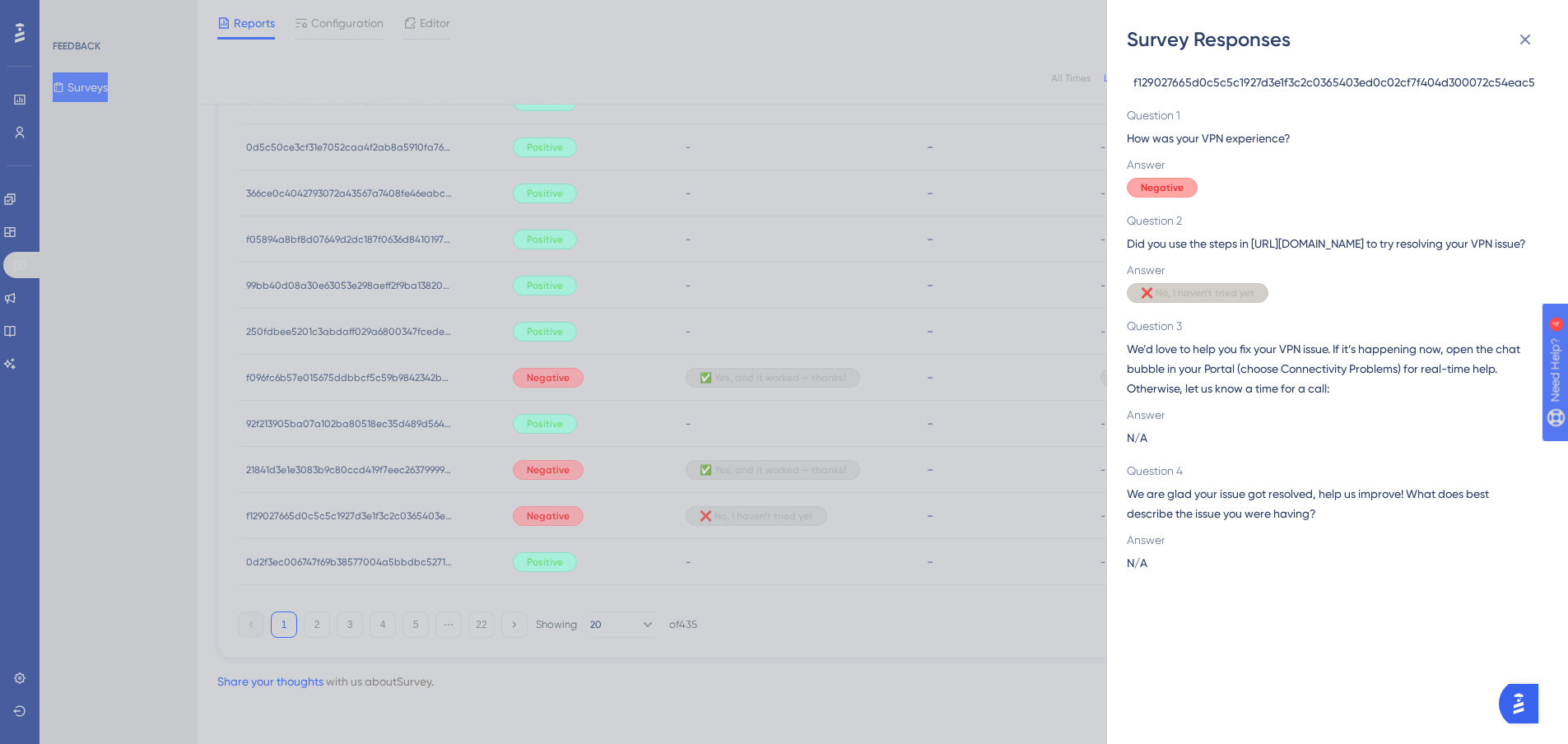
click at [1192, 300] on span "❌ No, I haven’t tried yet" at bounding box center [1197, 293] width 114 height 14
click at [718, 379] on div "Survey Responses f129027665d0c5c5c1927d3e1f3c2c0365403ed0c02cf7f404d300072c54ea…" at bounding box center [784, 372] width 1568 height 744
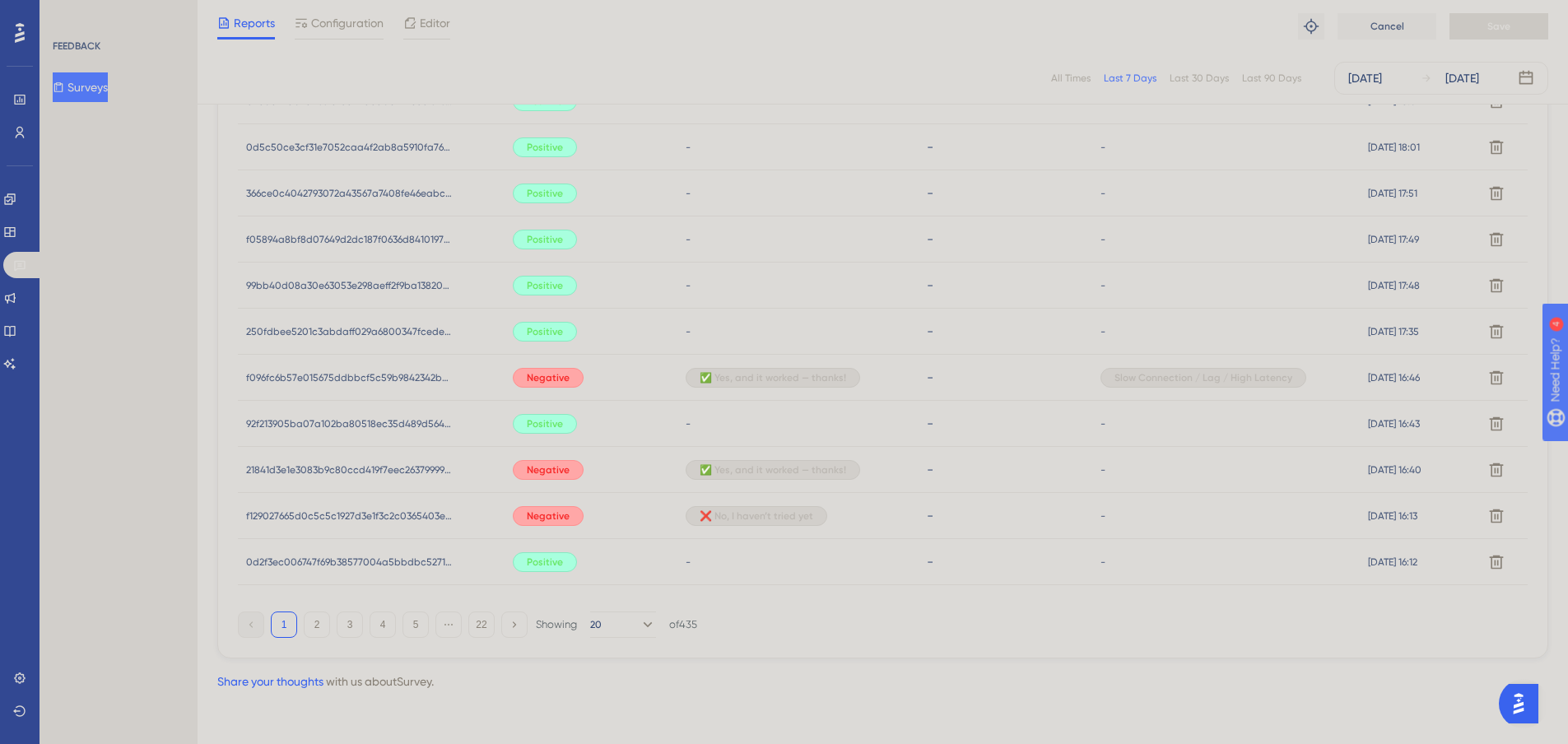
click at [718, 376] on span "✅ Yes, and it worked — thanks!" at bounding box center [773, 378] width 147 height 14
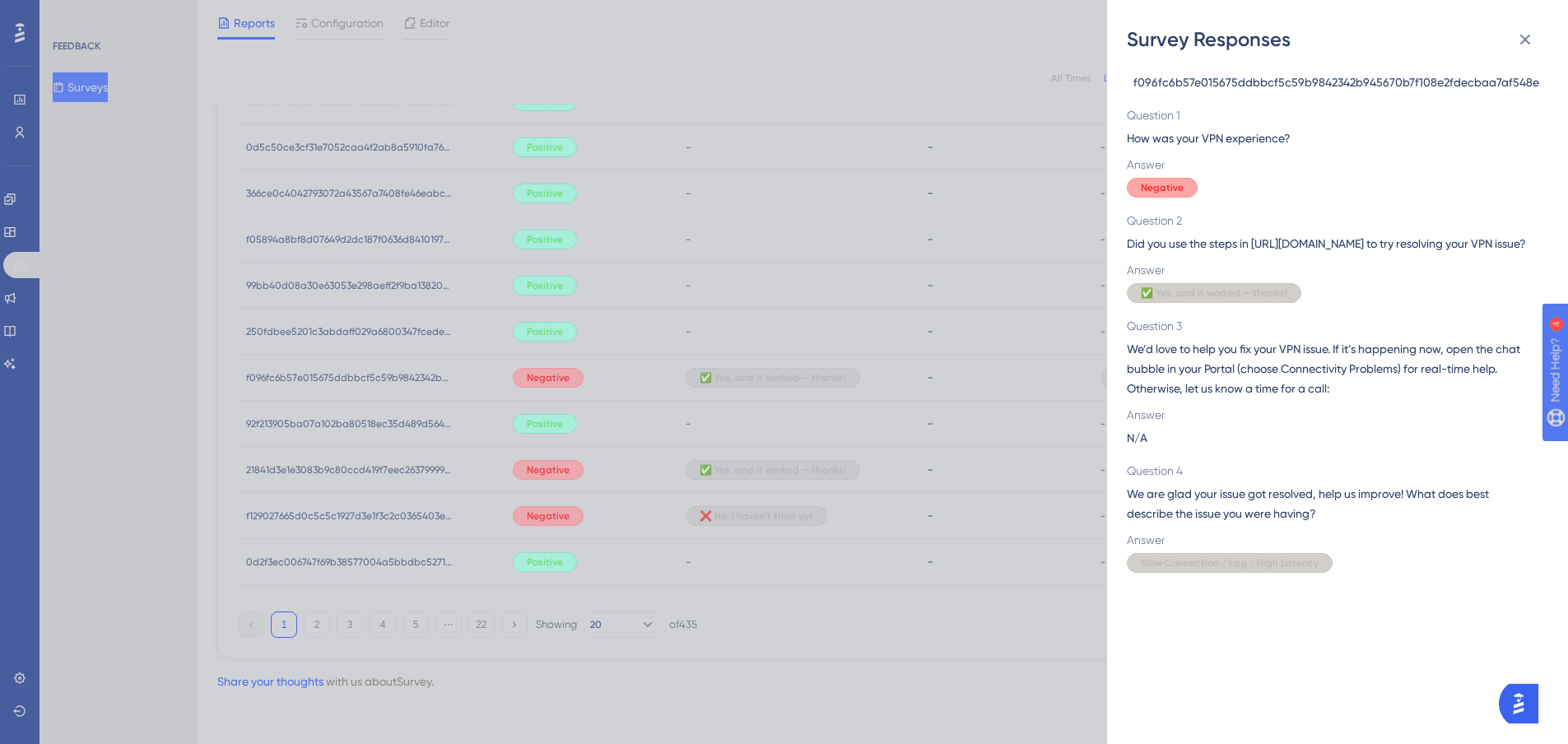
click at [809, 383] on div "Survey Responses f096fc6b57e015675ddbbcf5c59b9842342b945670b7f108e2fdecbaa7af54…" at bounding box center [784, 372] width 1568 height 744
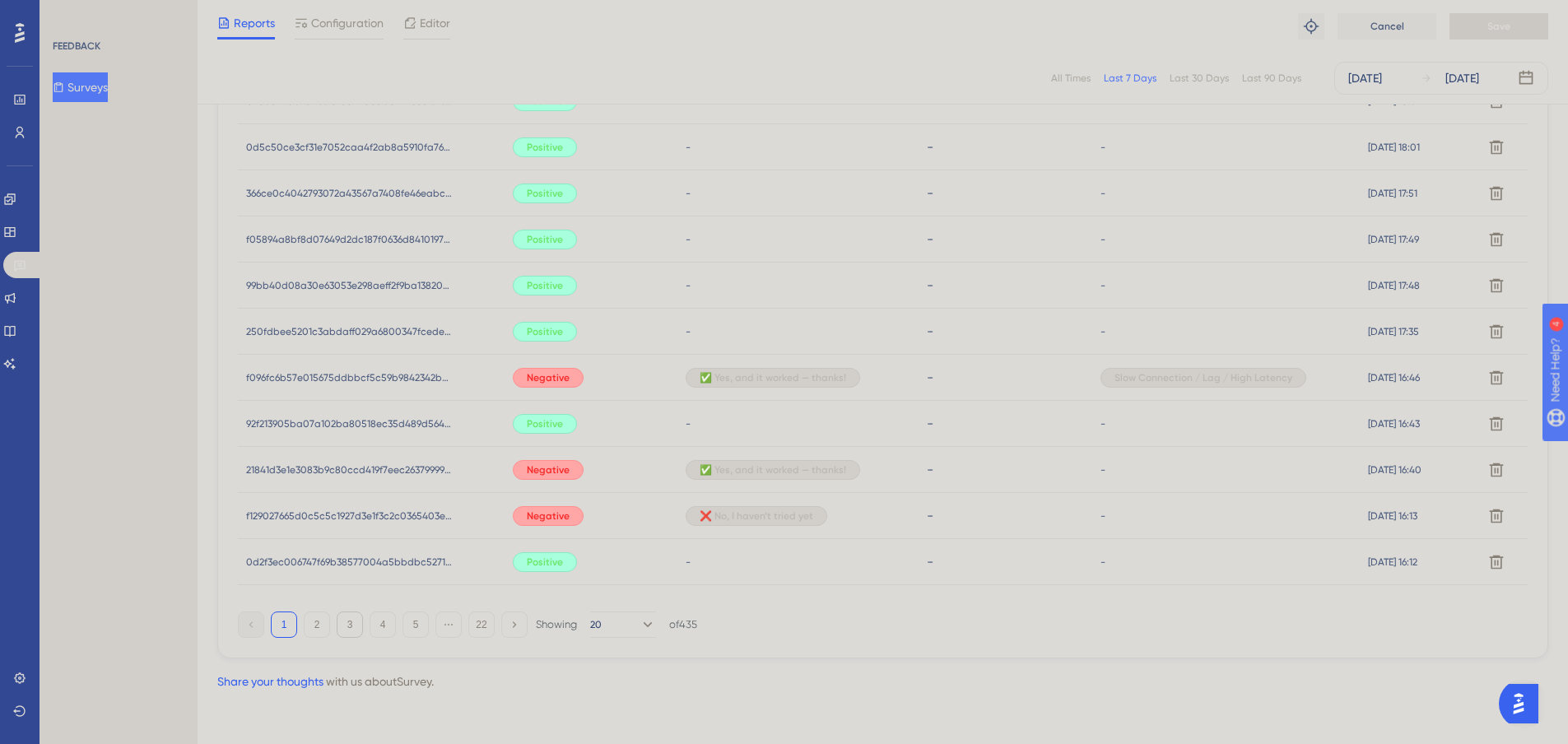
click at [339, 631] on button "3" at bounding box center [350, 624] width 26 height 26
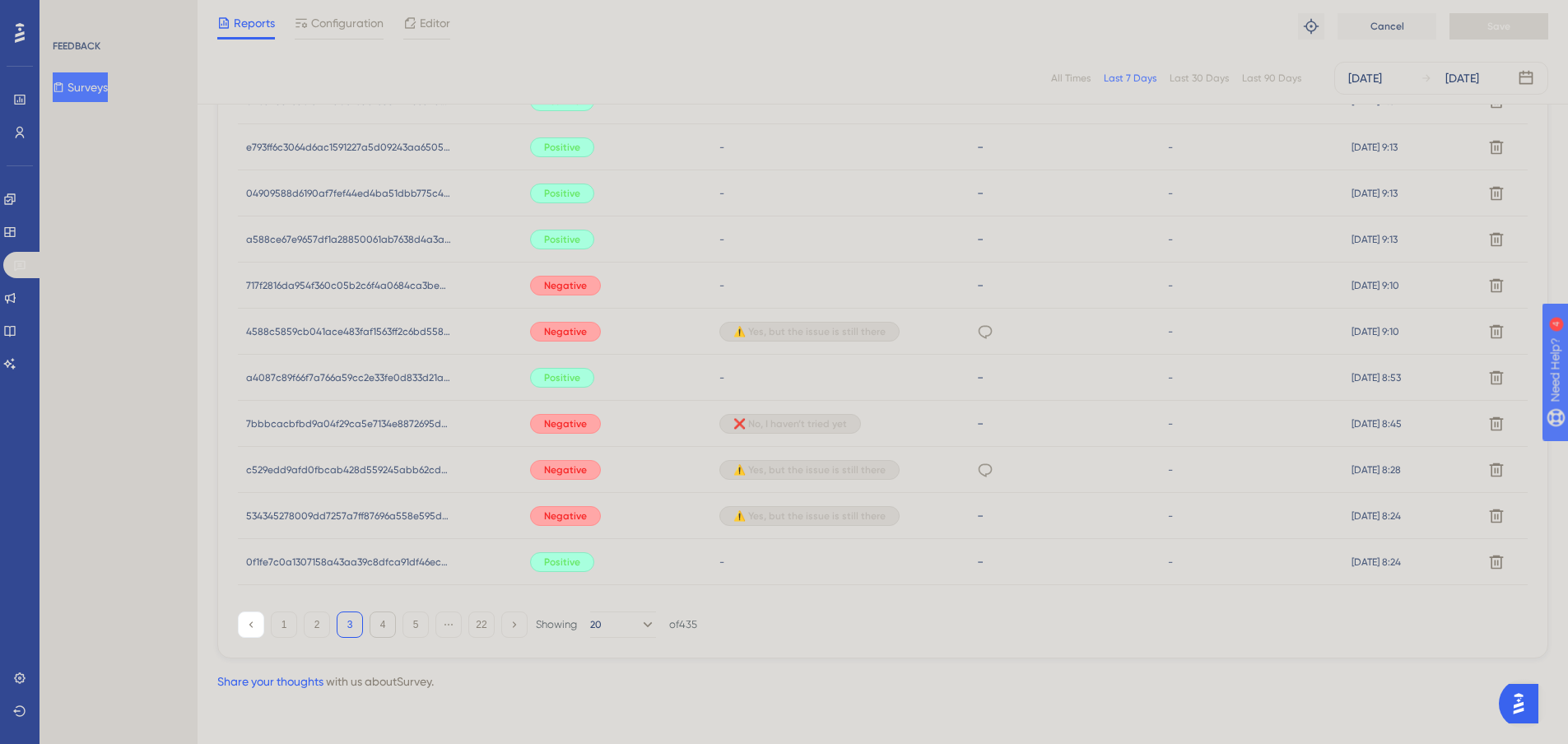
click at [373, 630] on button "4" at bounding box center [383, 624] width 26 height 26
click at [403, 624] on button "5" at bounding box center [415, 624] width 26 height 26
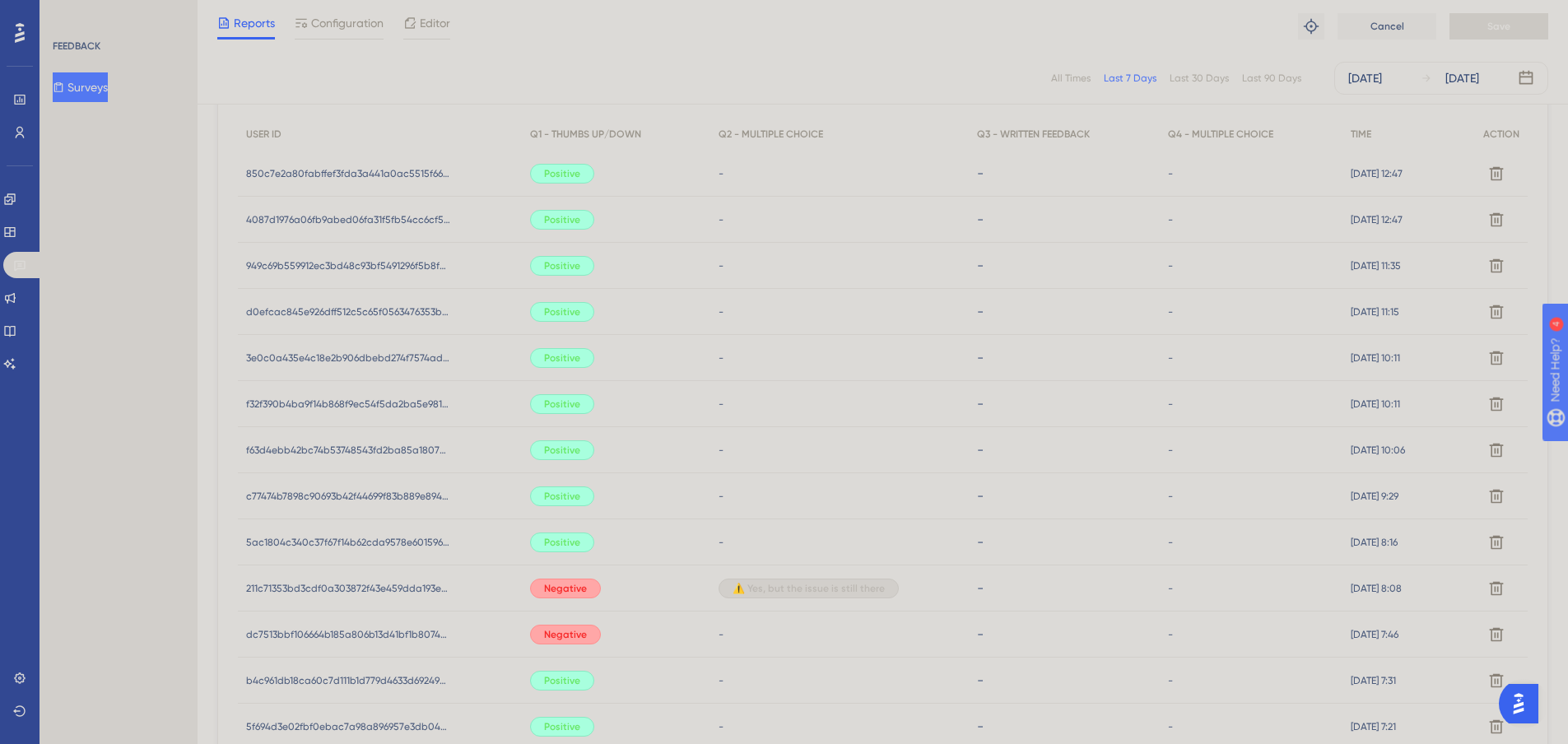
scroll to position [517, 0]
